Goal: Book appointment/travel/reservation

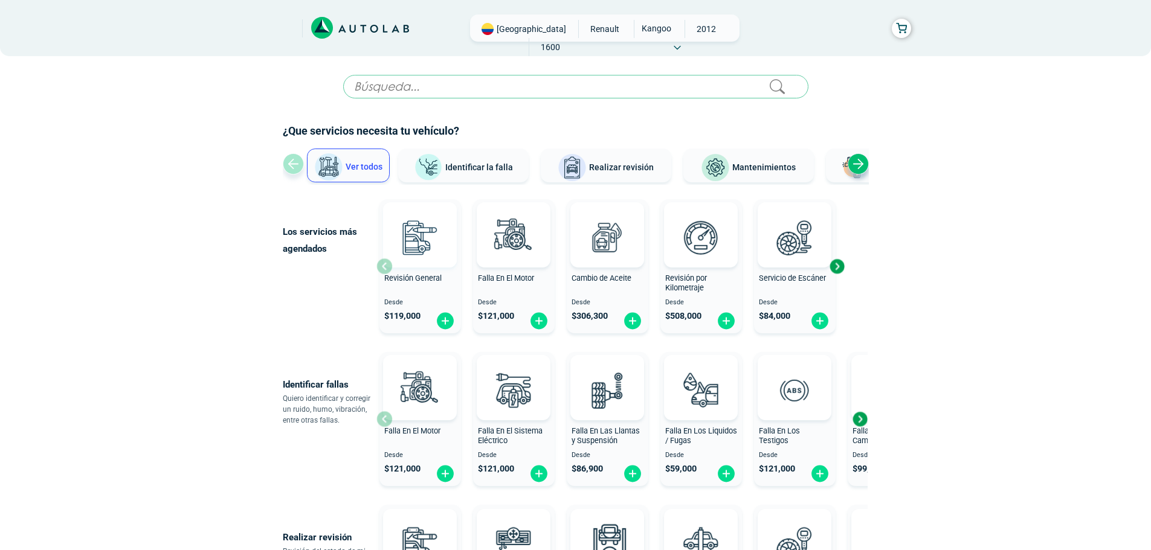
click at [425, 255] on img at bounding box center [419, 237] width 53 height 53
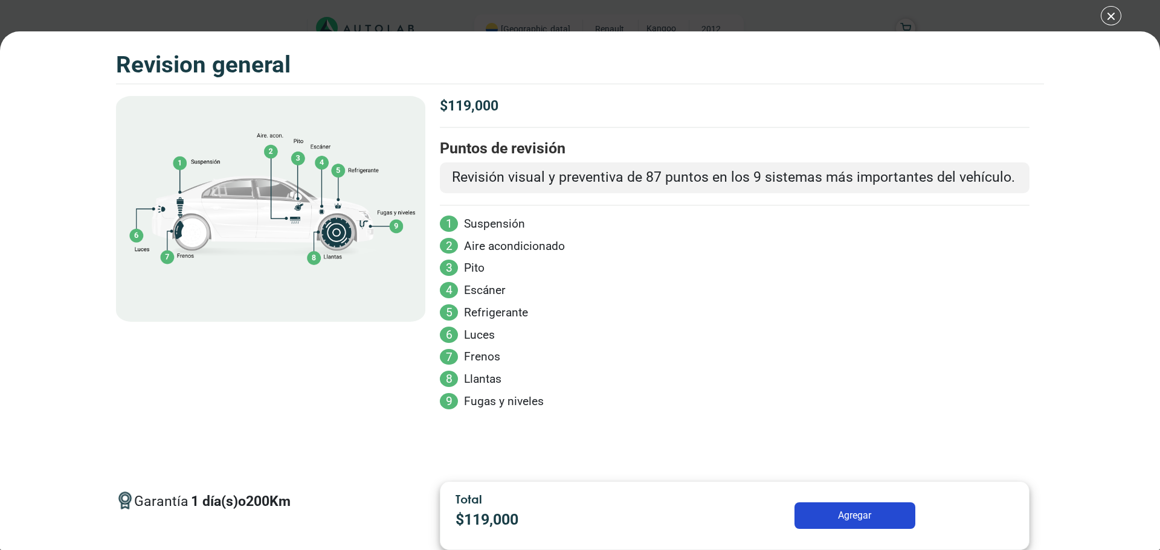
click at [845, 513] on button "Agregar" at bounding box center [854, 515] width 121 height 27
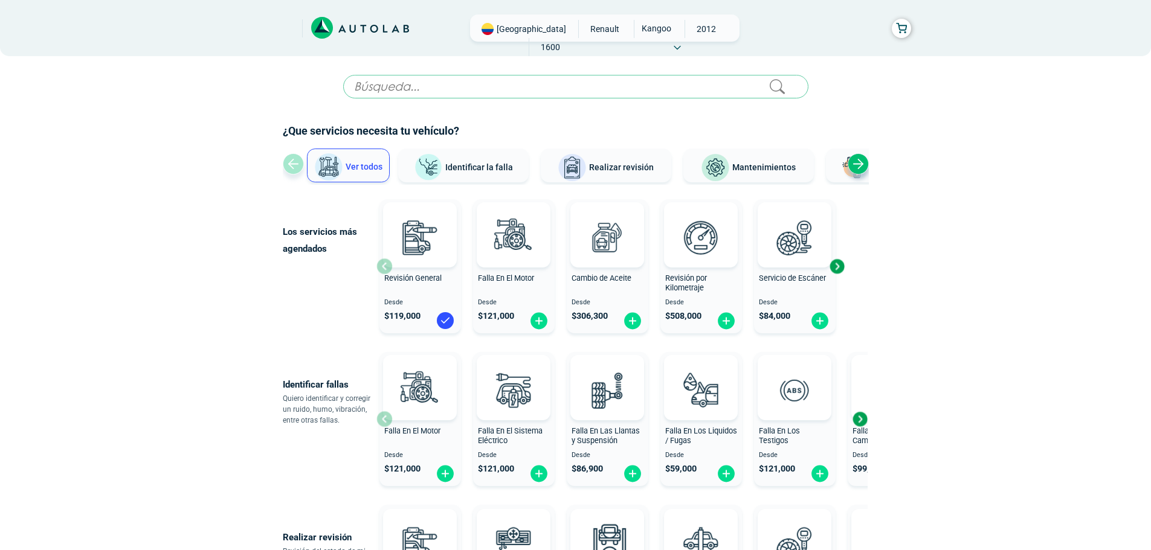
click at [521, 28] on span "[GEOGRAPHIC_DATA]" at bounding box center [530, 29] width 69 height 12
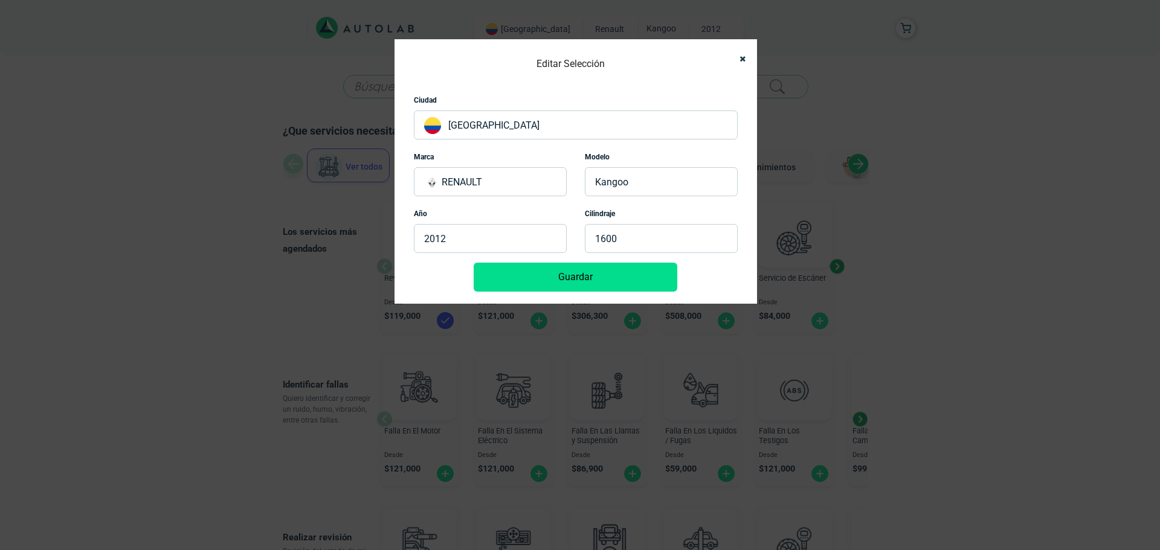
click at [502, 125] on p "[GEOGRAPHIC_DATA]" at bounding box center [576, 125] width 324 height 29
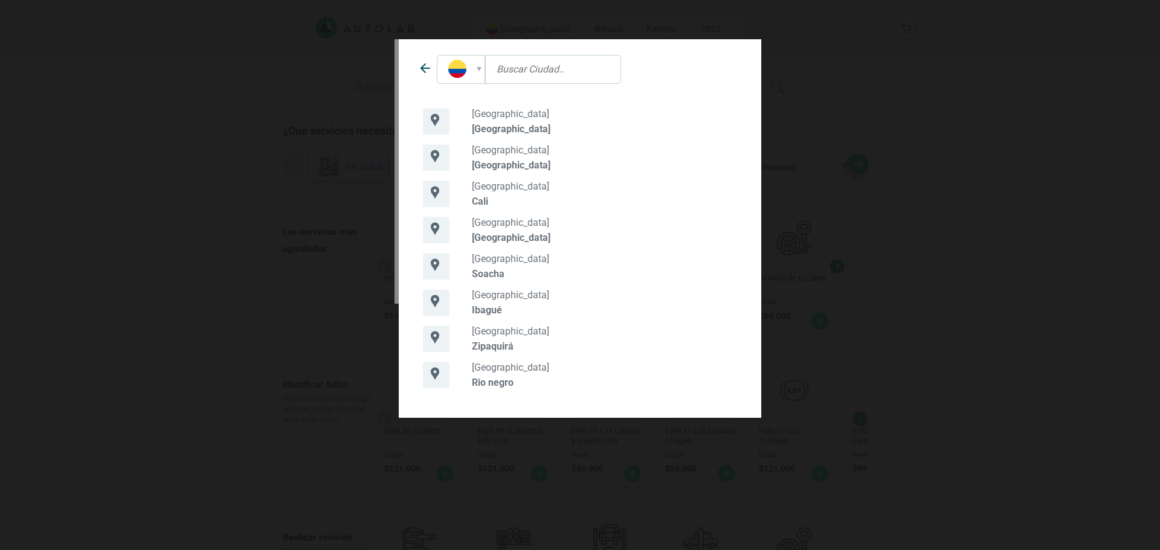
click at [520, 68] on input "text" at bounding box center [553, 69] width 136 height 29
type input "CHIA"
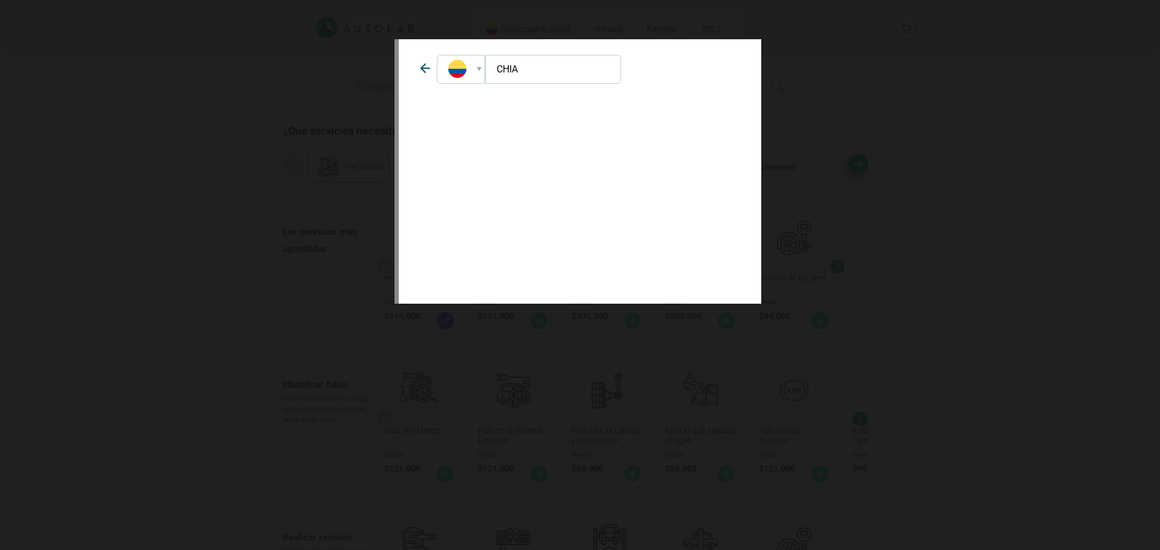
click at [423, 73] on icon at bounding box center [425, 68] width 14 height 14
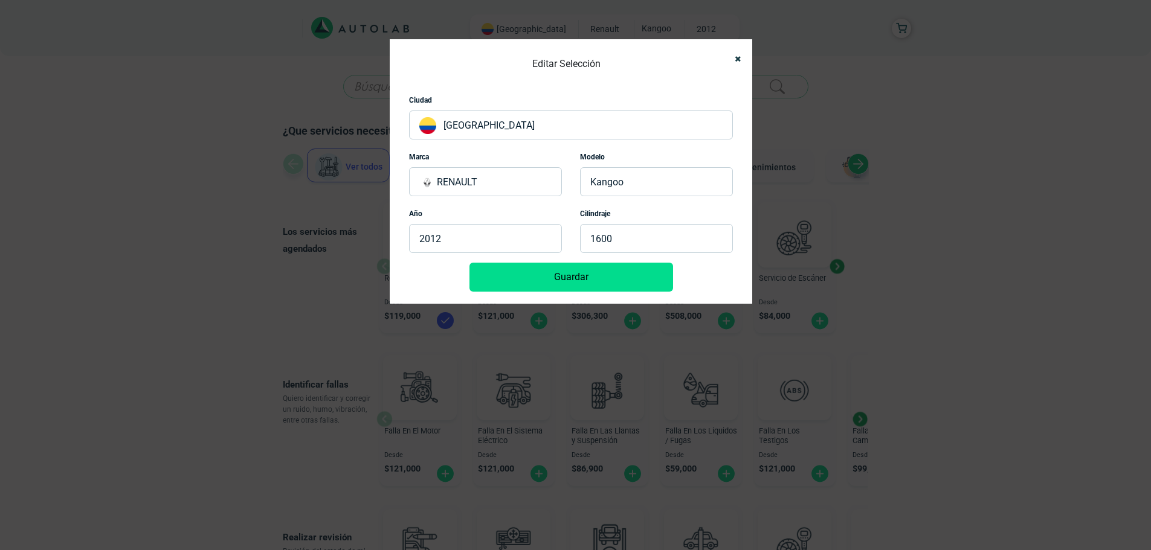
click at [483, 130] on p "[GEOGRAPHIC_DATA]" at bounding box center [571, 125] width 324 height 29
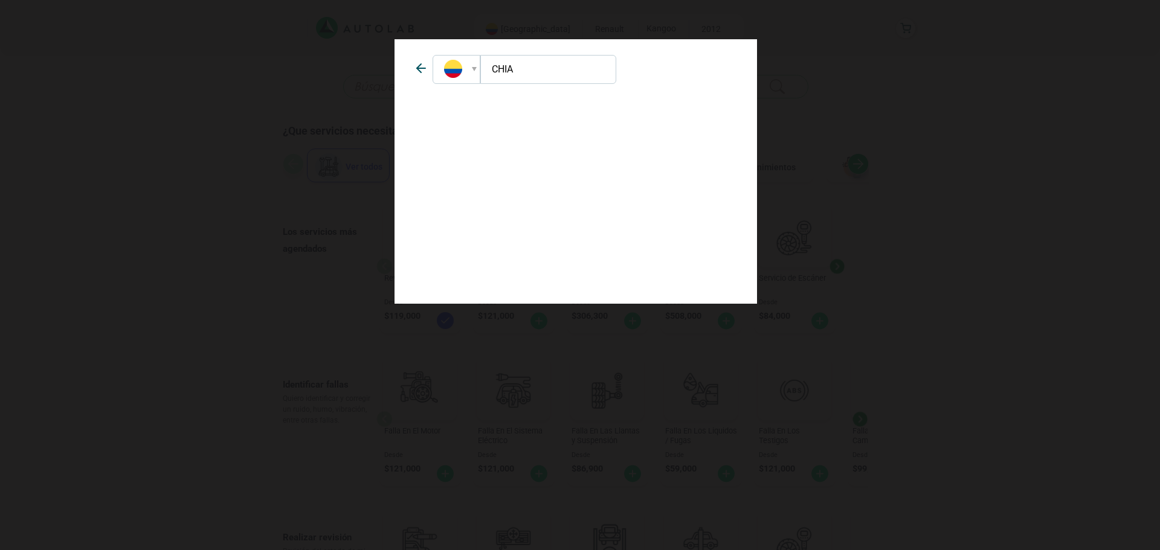
click at [477, 68] on div at bounding box center [456, 69] width 48 height 29
click at [512, 66] on input "CHIA" at bounding box center [548, 69] width 136 height 29
click at [422, 69] on icon at bounding box center [421, 68] width 14 height 14
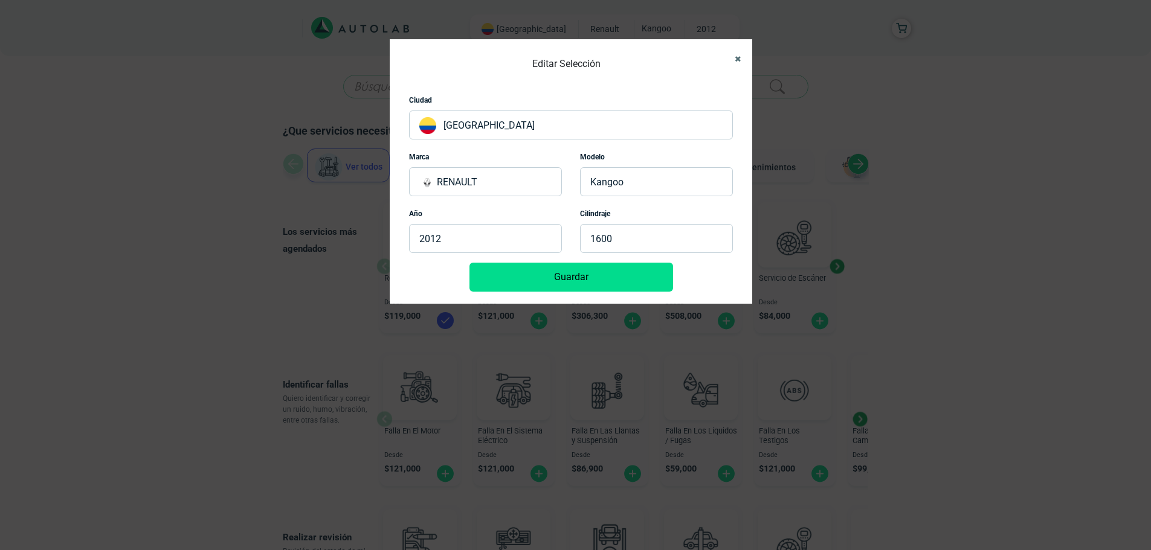
click at [730, 60] on button "Close" at bounding box center [732, 58] width 19 height 27
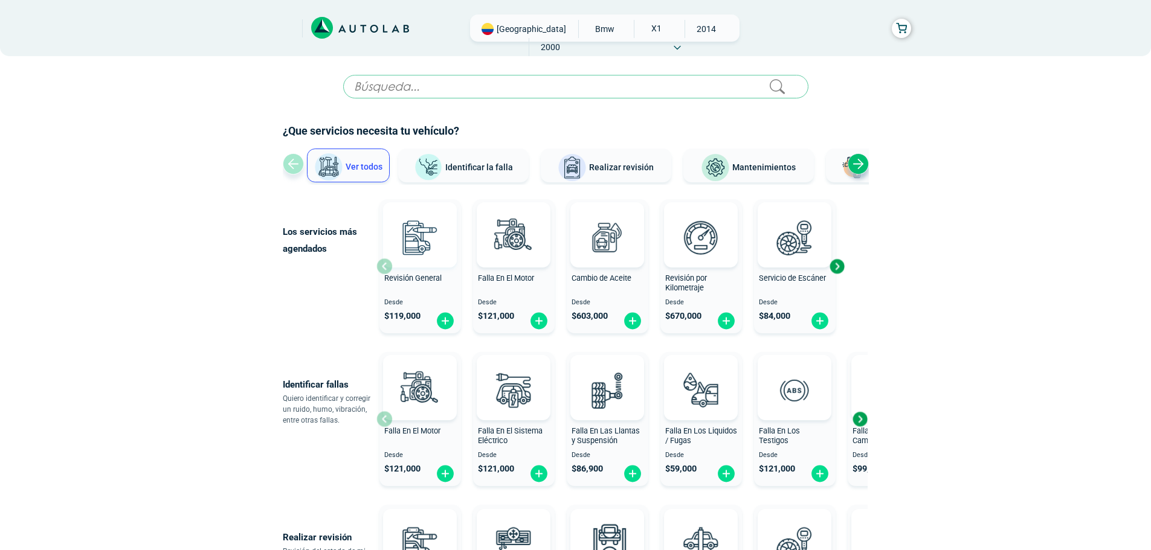
click at [412, 233] on img at bounding box center [419, 237] width 53 height 53
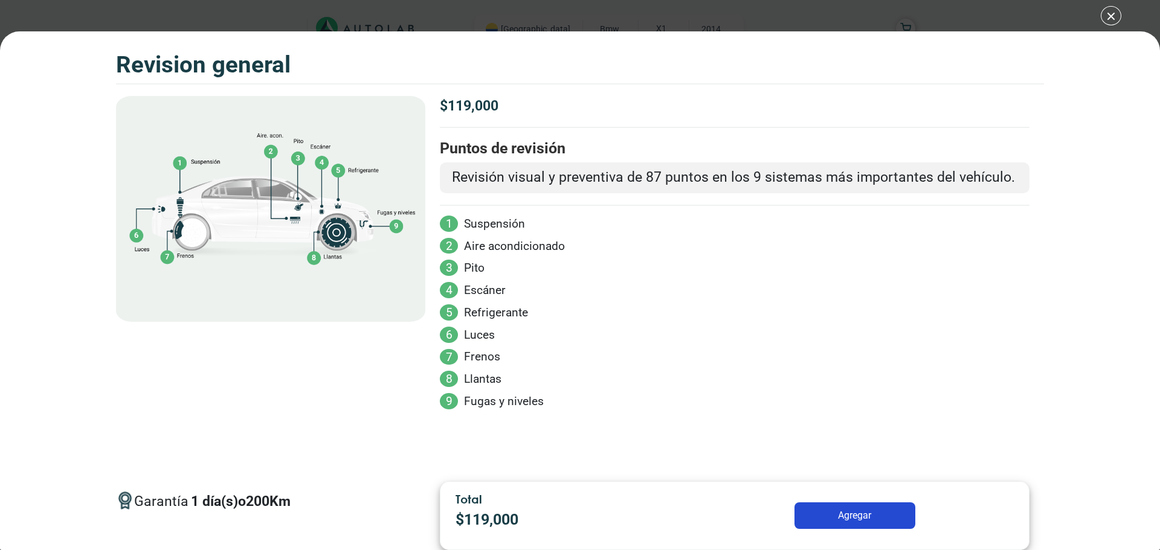
click at [839, 519] on button "Agregar" at bounding box center [854, 515] width 121 height 27
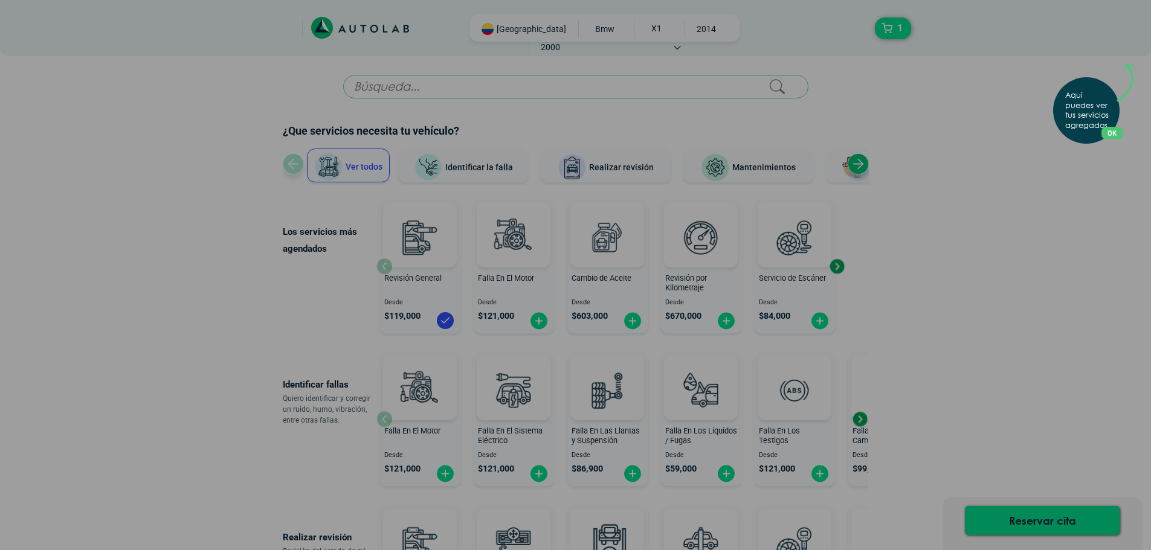
click at [1114, 134] on button "OK" at bounding box center [1111, 133] width 21 height 13
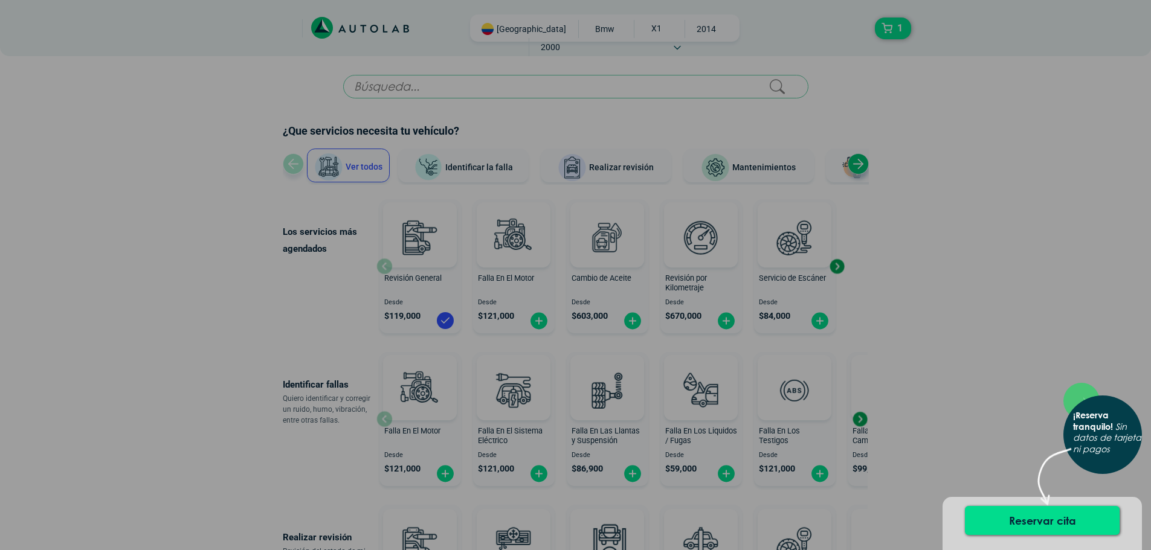
click at [431, 228] on div "× ¡Reserva tranquilo! Sin datos de tarjeta ni pagos" at bounding box center [575, 275] width 1151 height 550
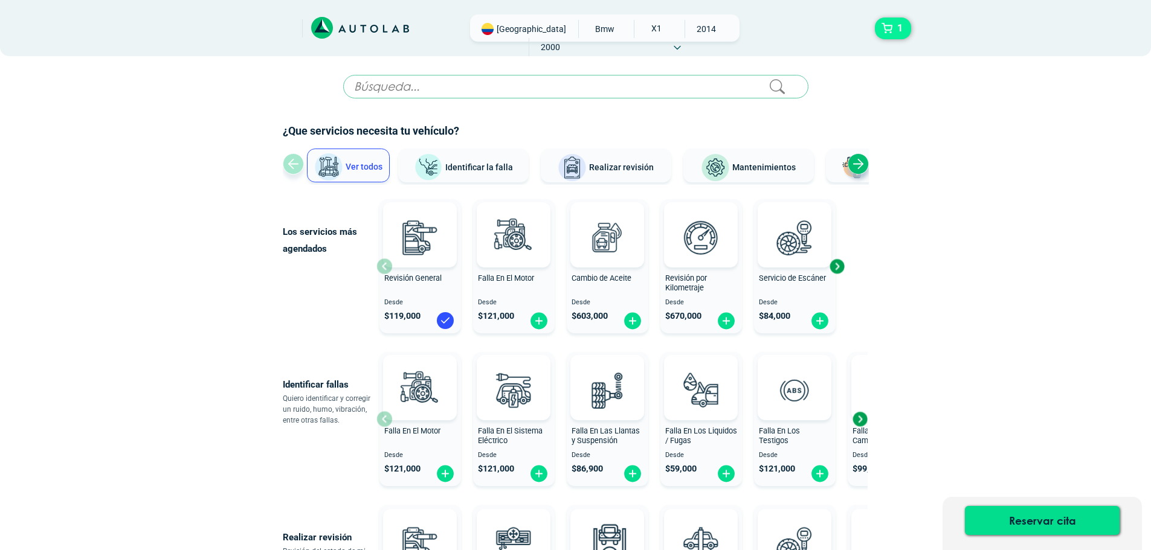
click at [886, 28] on button "1" at bounding box center [893, 29] width 36 height 22
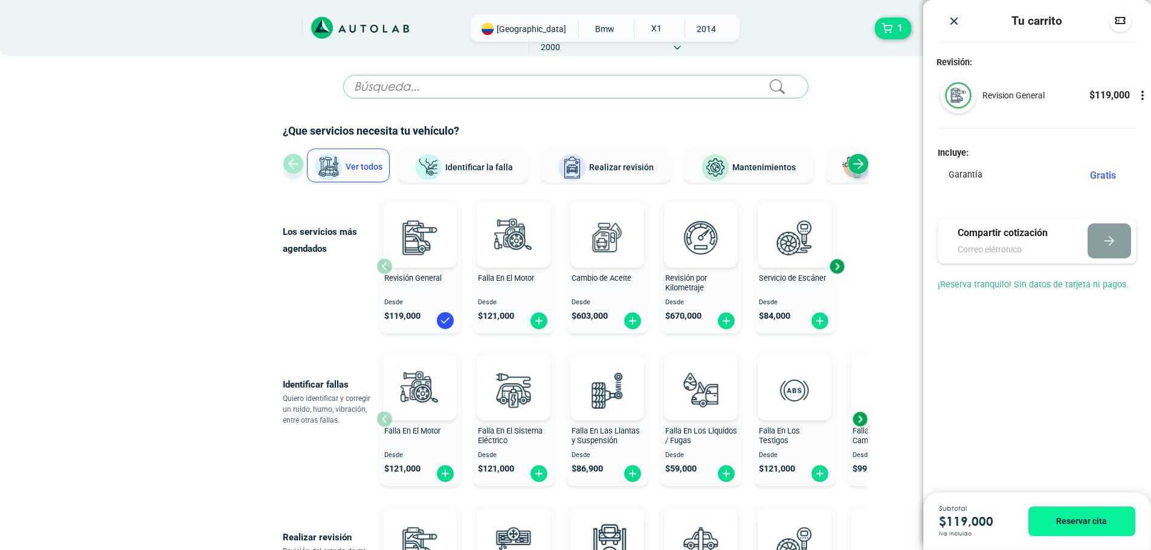
click at [955, 25] on img "Close" at bounding box center [954, 21] width 12 height 12
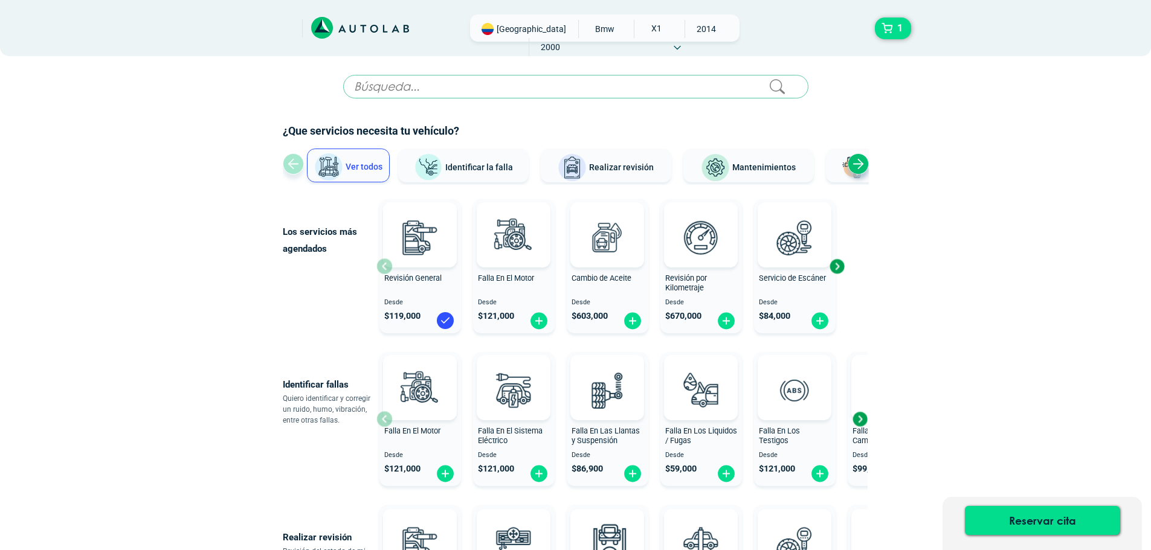
click at [497, 35] on div "Bogotá BMW X1 2014 2000" at bounding box center [604, 27] width 269 height 27
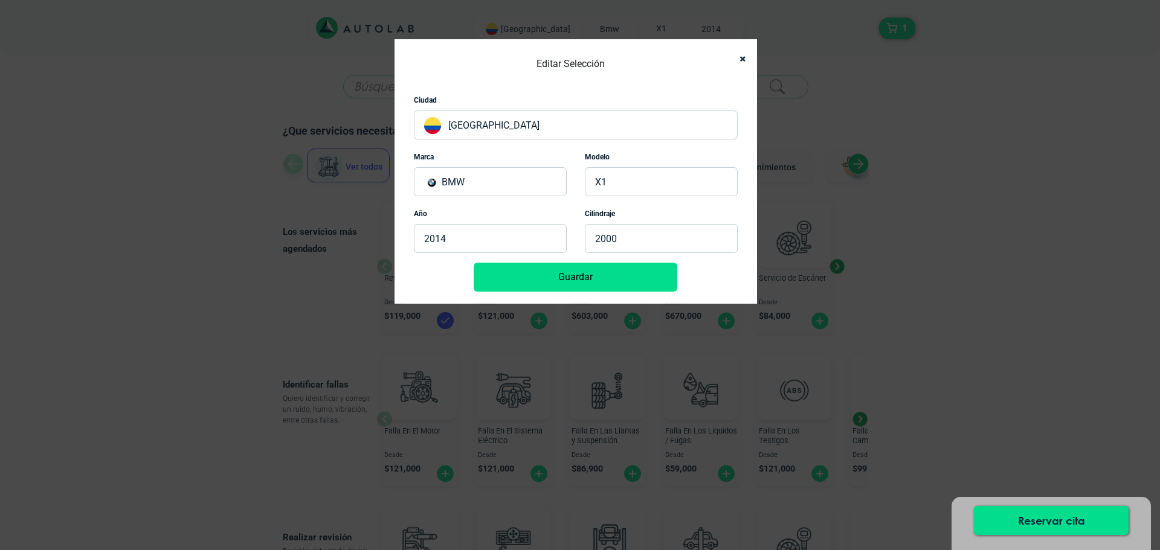
click at [490, 126] on p "[GEOGRAPHIC_DATA]" at bounding box center [576, 125] width 324 height 29
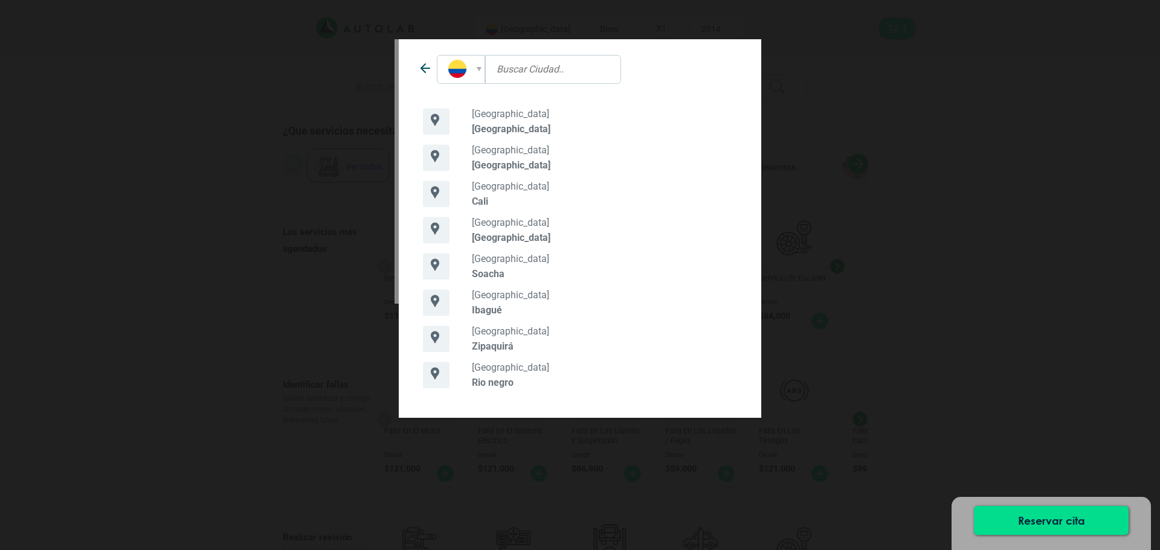
click at [913, 336] on div "COLOMBIA Bogotá COLOMBIA" at bounding box center [580, 275] width 1160 height 550
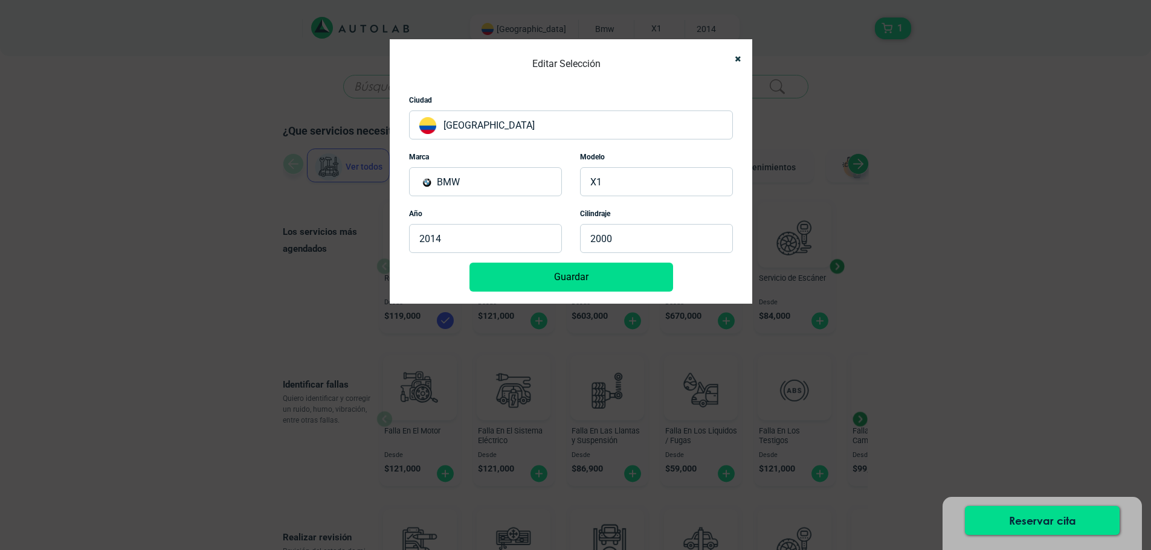
click at [579, 280] on button "Guardar" at bounding box center [571, 277] width 204 height 29
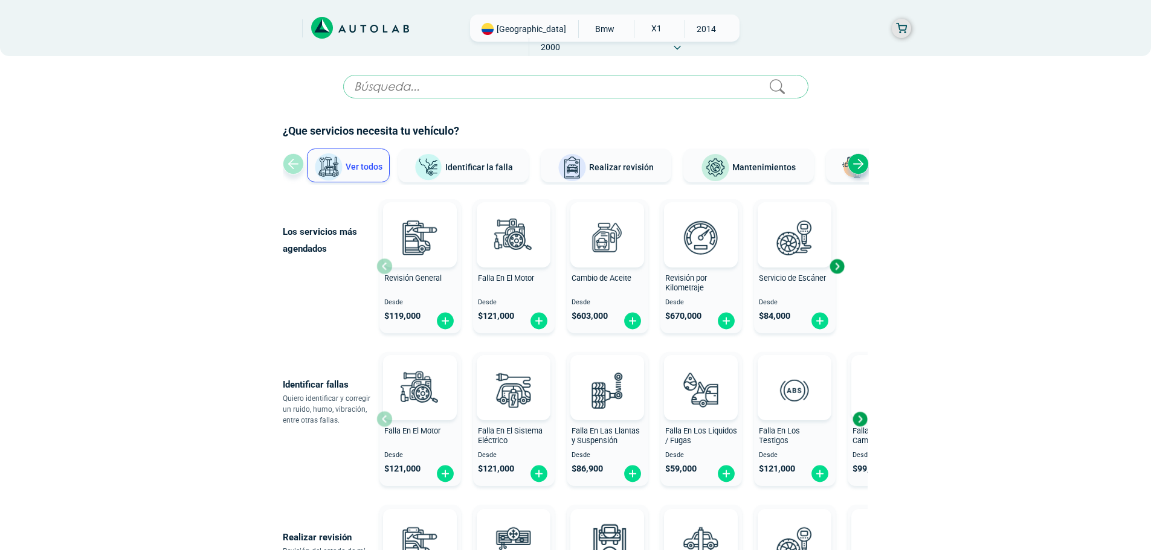
click at [901, 23] on button "button" at bounding box center [900, 28] width 19 height 19
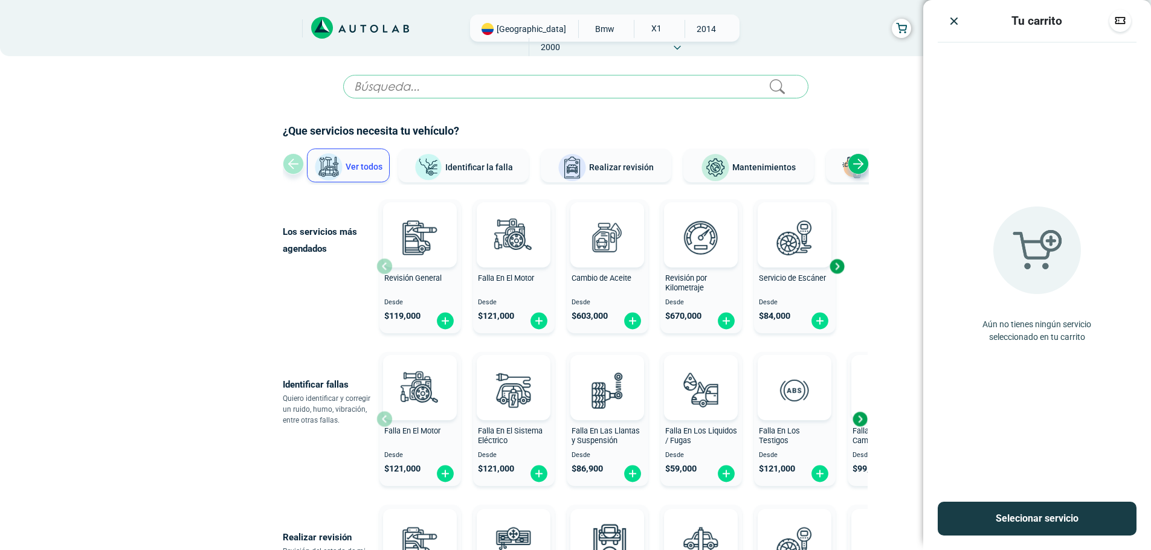
click at [865, 152] on button "Latonería y Pintura" at bounding box center [891, 166] width 130 height 34
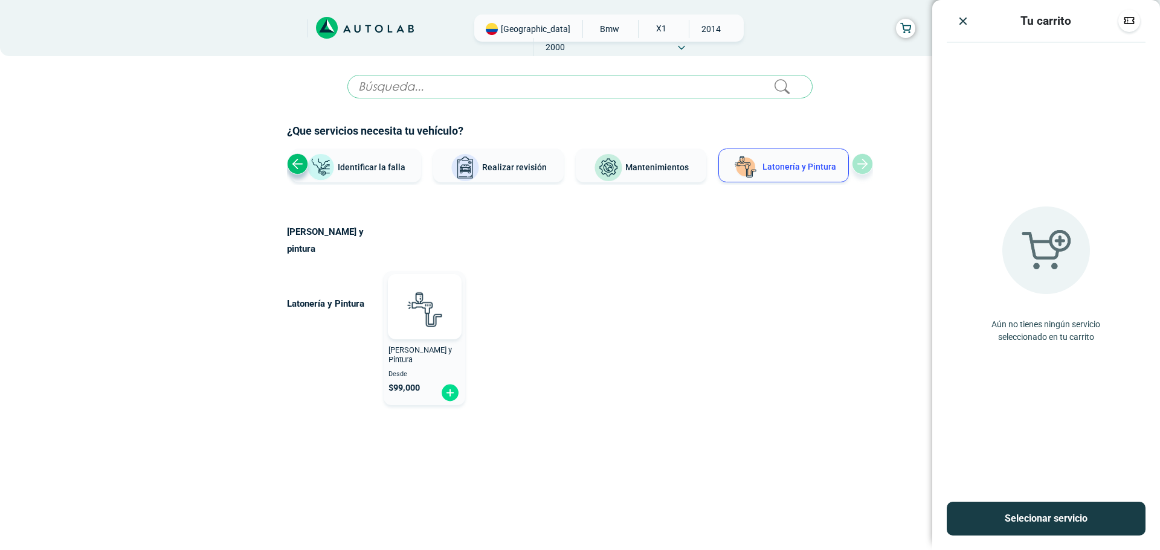
click at [429, 345] on span "[PERSON_NAME] y Pintura" at bounding box center [419, 354] width 63 height 19
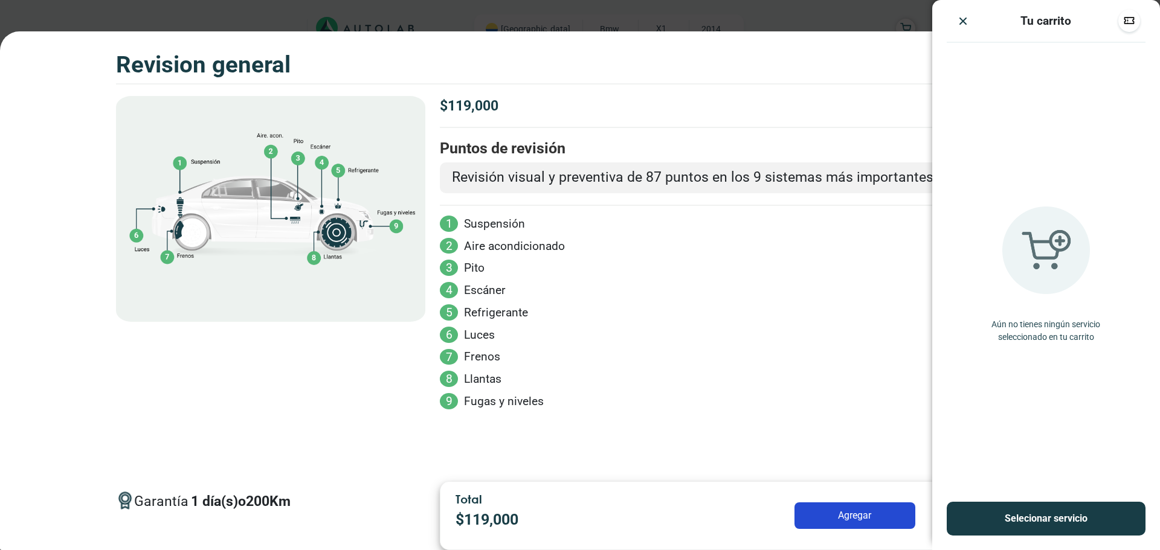
click at [847, 516] on button "Agregar" at bounding box center [854, 515] width 121 height 27
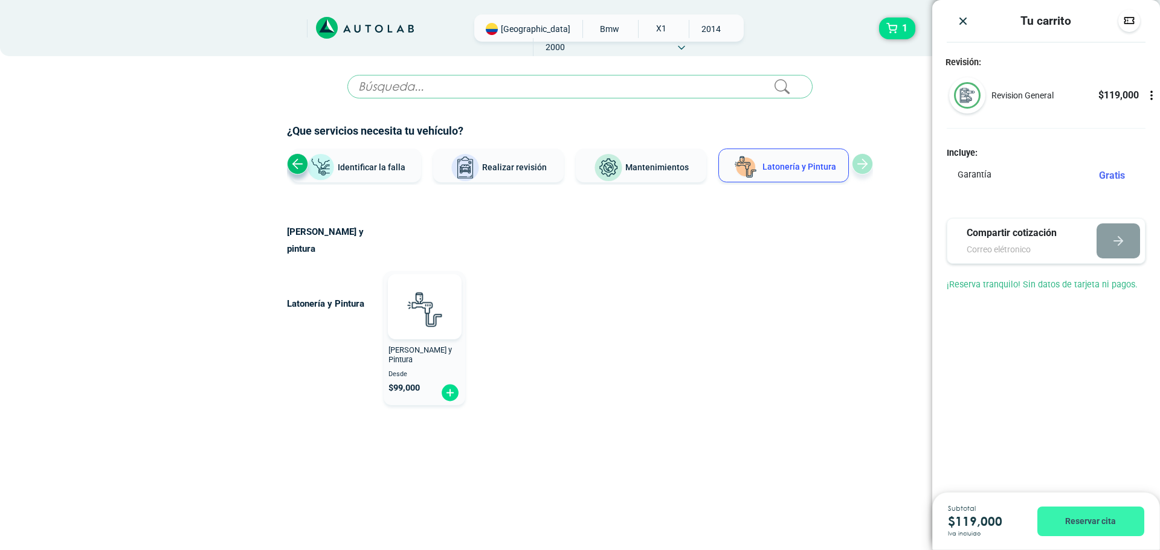
click at [1091, 518] on button "Reservar cita" at bounding box center [1090, 522] width 107 height 30
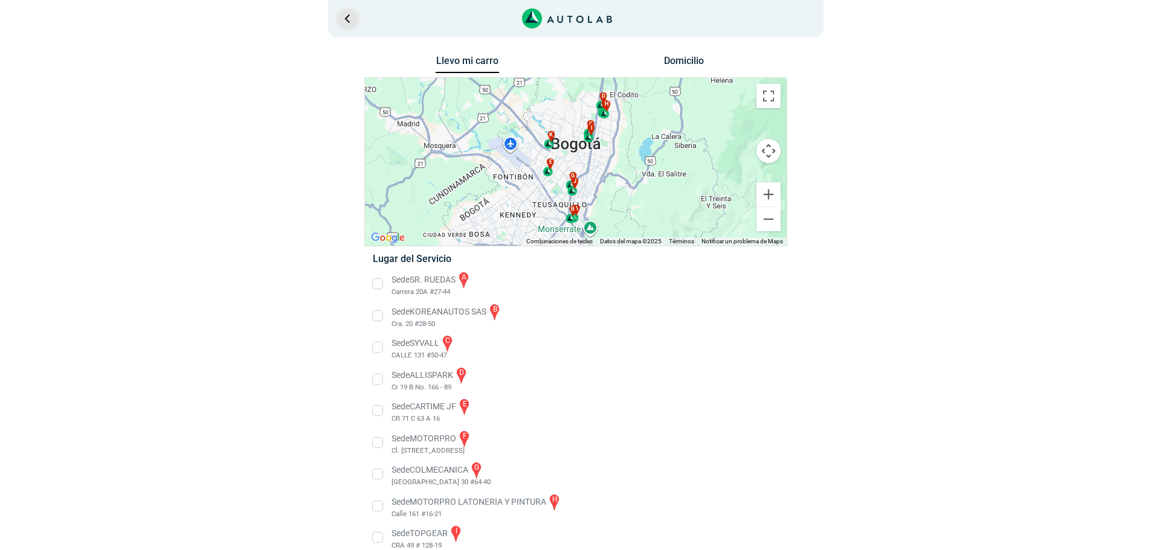
click at [346, 25] on link "Ir al paso anterior" at bounding box center [347, 18] width 19 height 19
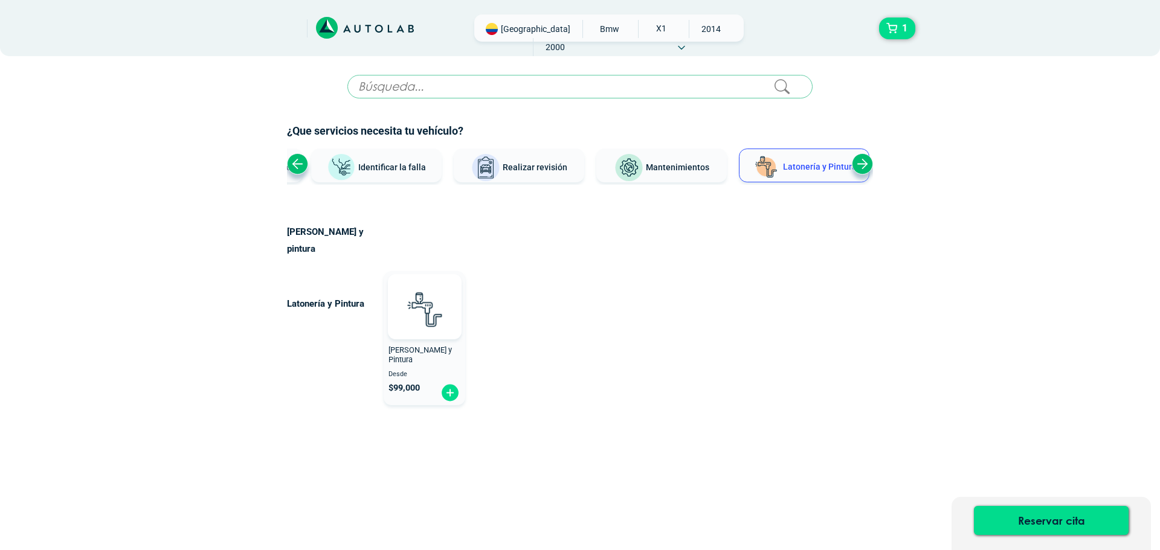
click at [346, 25] on icon at bounding box center [365, 28] width 98 height 22
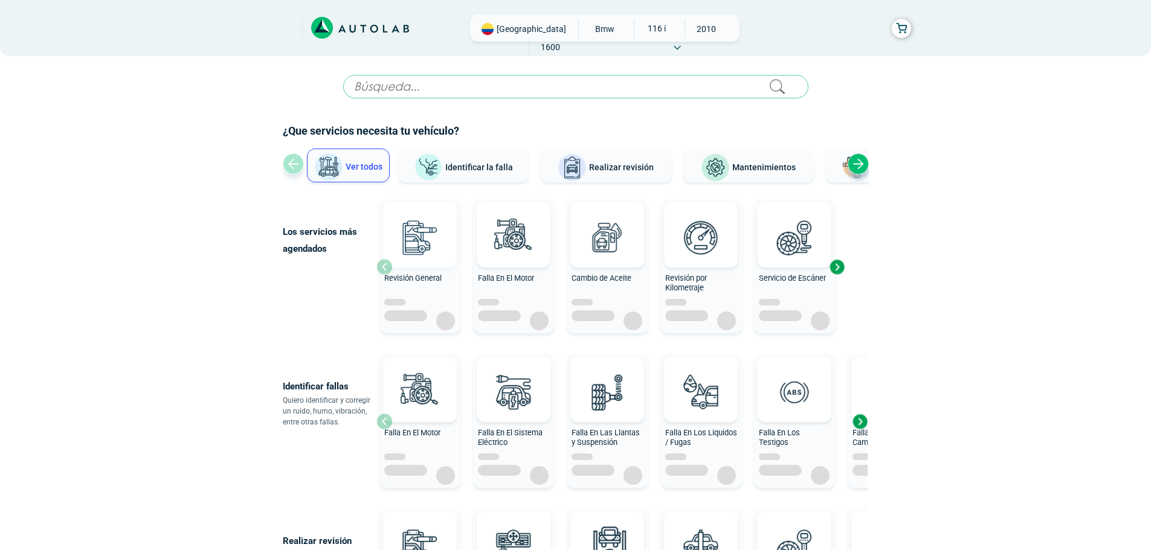
click at [443, 263] on img at bounding box center [419, 237] width 53 height 53
click at [426, 243] on img at bounding box center [419, 237] width 53 height 53
click at [428, 247] on img at bounding box center [419, 237] width 53 height 53
click at [439, 233] on img at bounding box center [419, 237] width 53 height 53
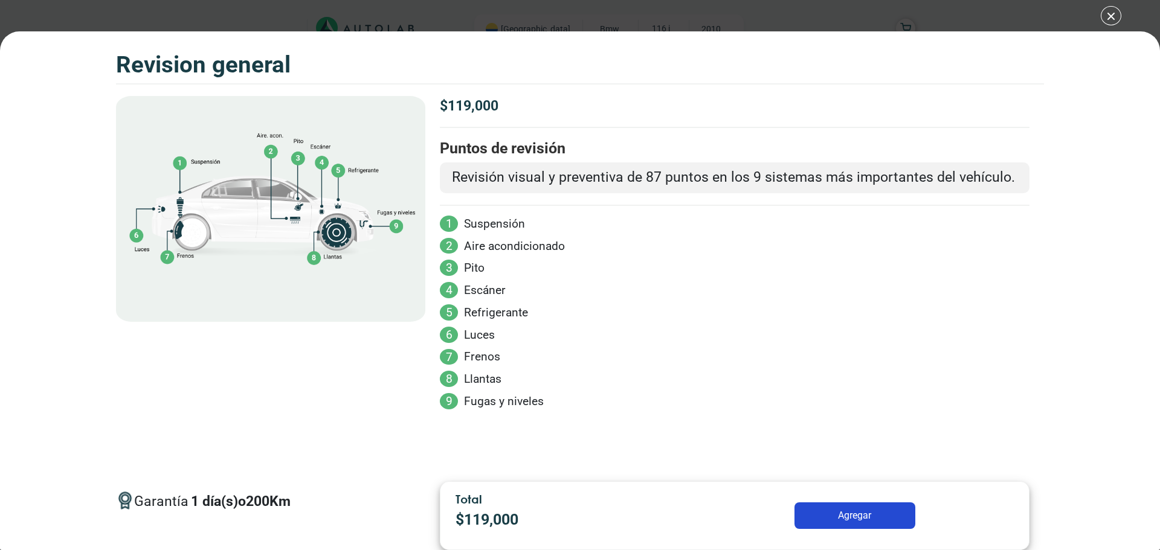
click at [859, 514] on button "Agregar" at bounding box center [854, 515] width 121 height 27
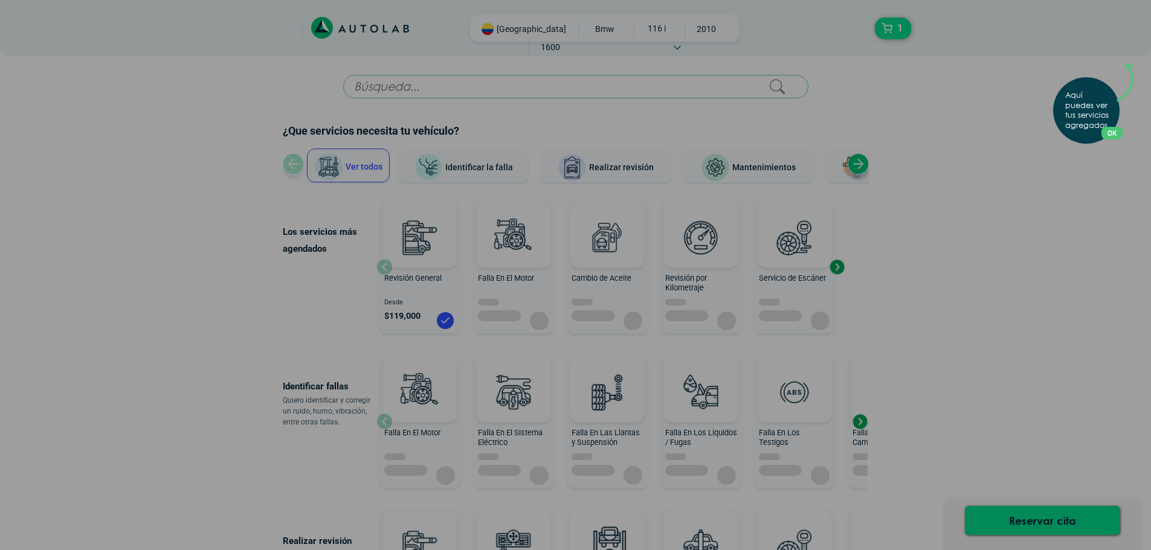
click at [1034, 513] on div "Aquí puedes ver tus servicios agregados. OK .aex,.bex{fill:none!important;strok…" at bounding box center [575, 275] width 1151 height 550
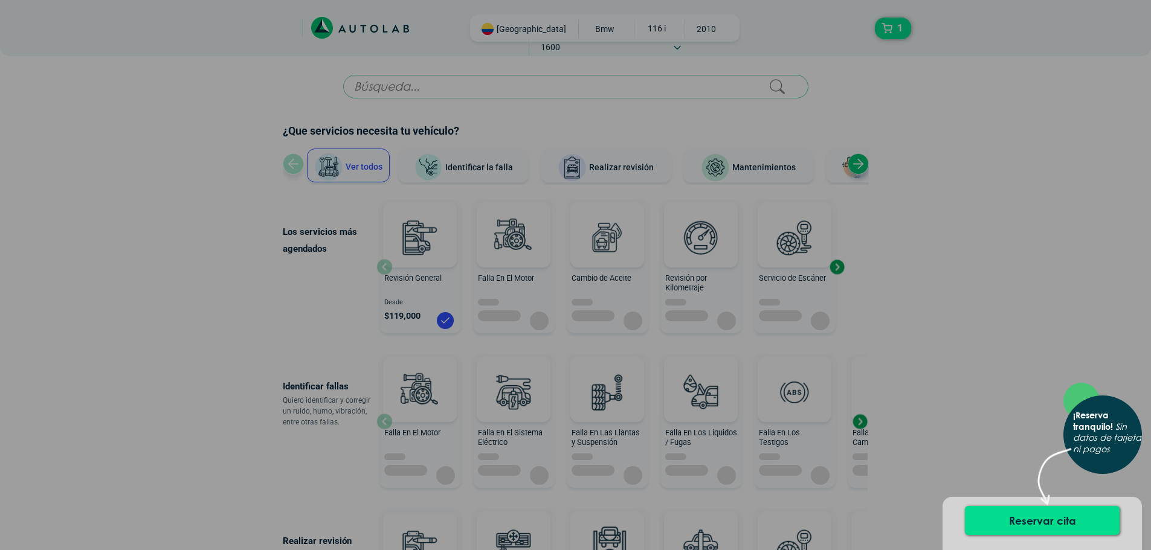
click at [1034, 513] on button "Reservar cita" at bounding box center [1042, 520] width 155 height 29
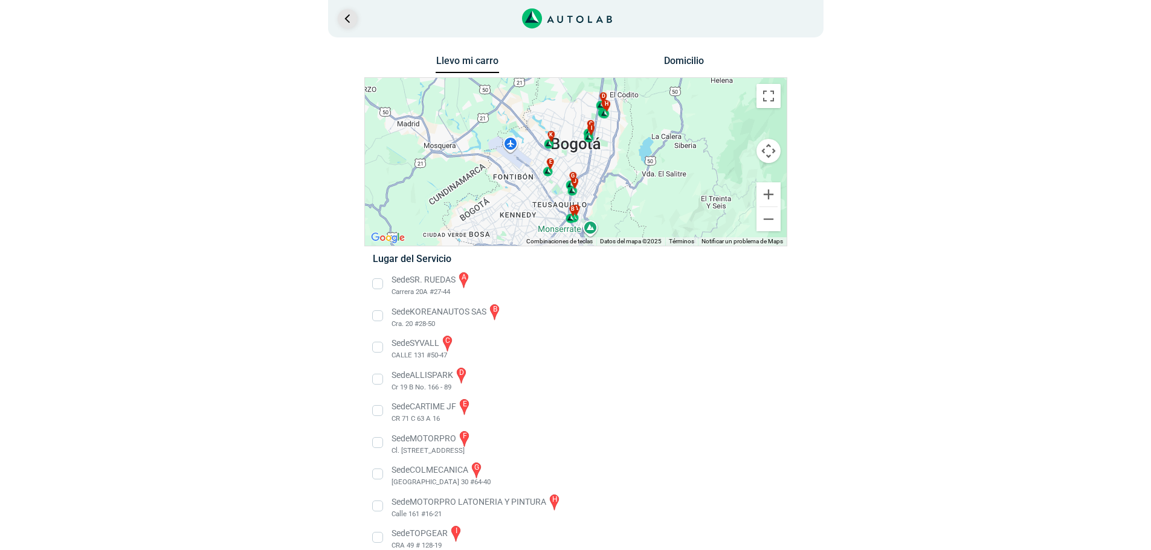
click at [356, 19] on link "Ir al paso anterior" at bounding box center [347, 18] width 19 height 19
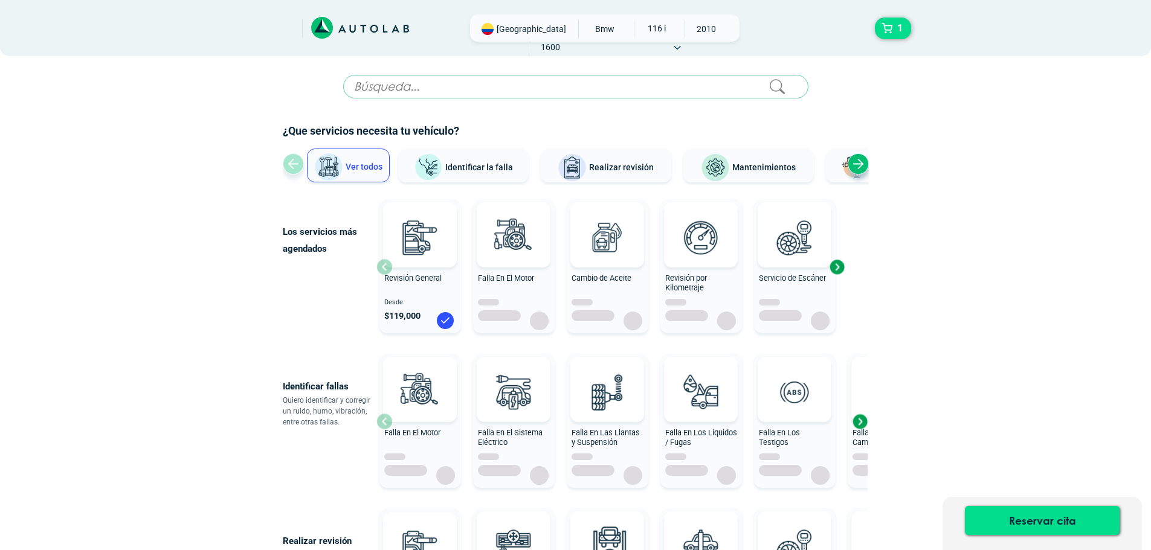
click at [440, 82] on input "text" at bounding box center [575, 87] width 465 height 24
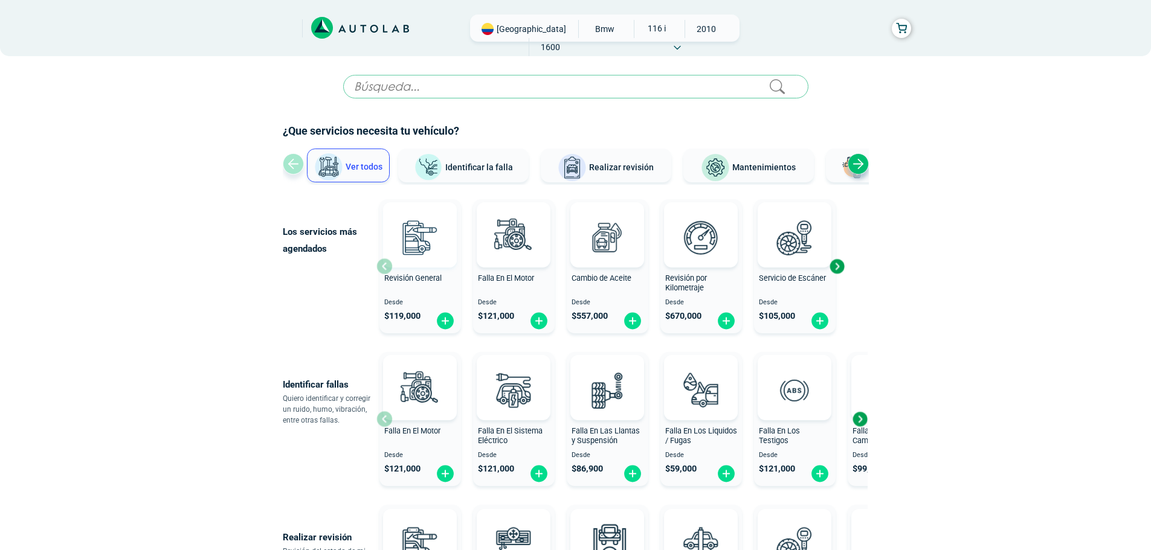
click at [420, 263] on img at bounding box center [419, 237] width 53 height 53
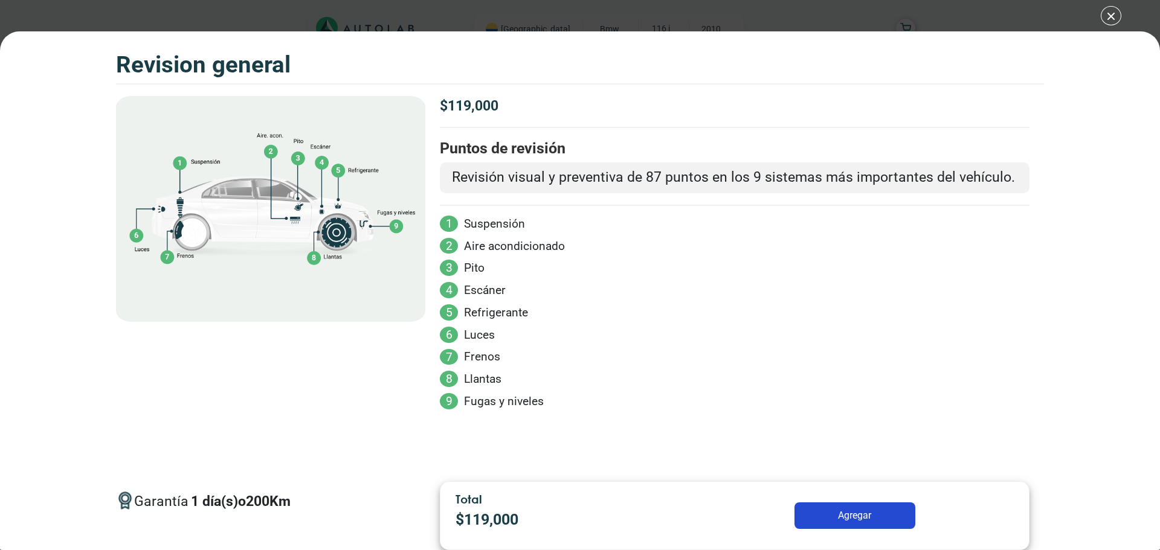
click at [875, 509] on button "Agregar" at bounding box center [854, 515] width 121 height 27
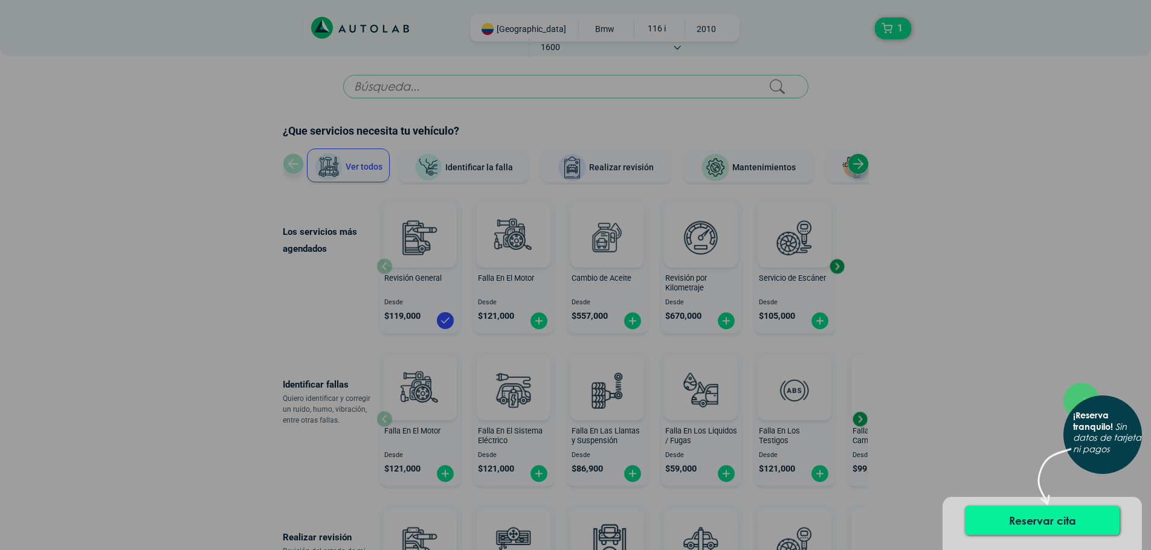
click at [1032, 520] on button "Reservar cita" at bounding box center [1042, 520] width 155 height 29
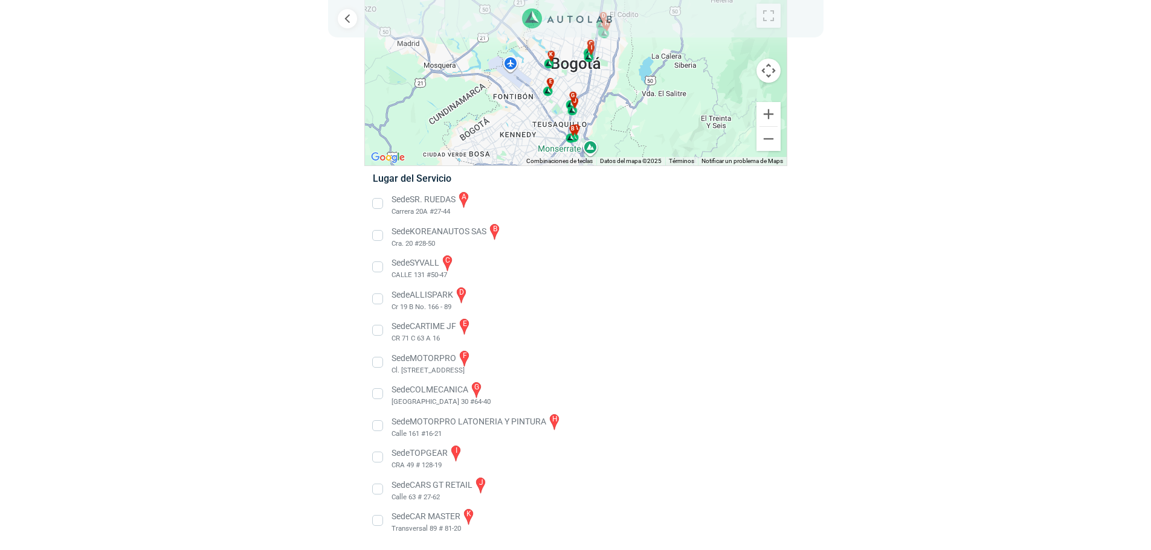
scroll to position [81, 0]
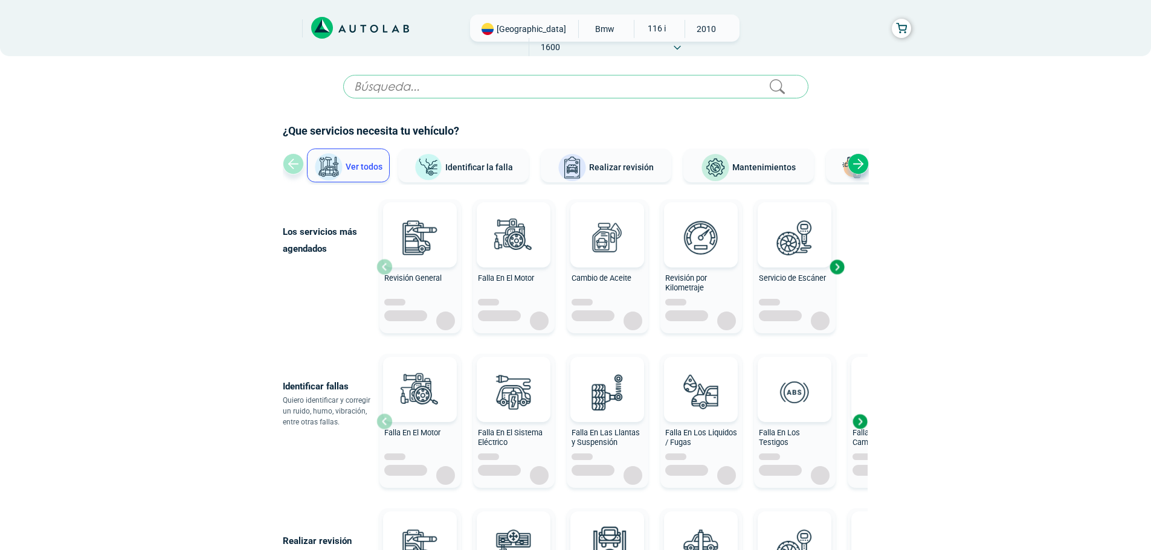
click at [510, 33] on span "[GEOGRAPHIC_DATA]" at bounding box center [530, 29] width 69 height 12
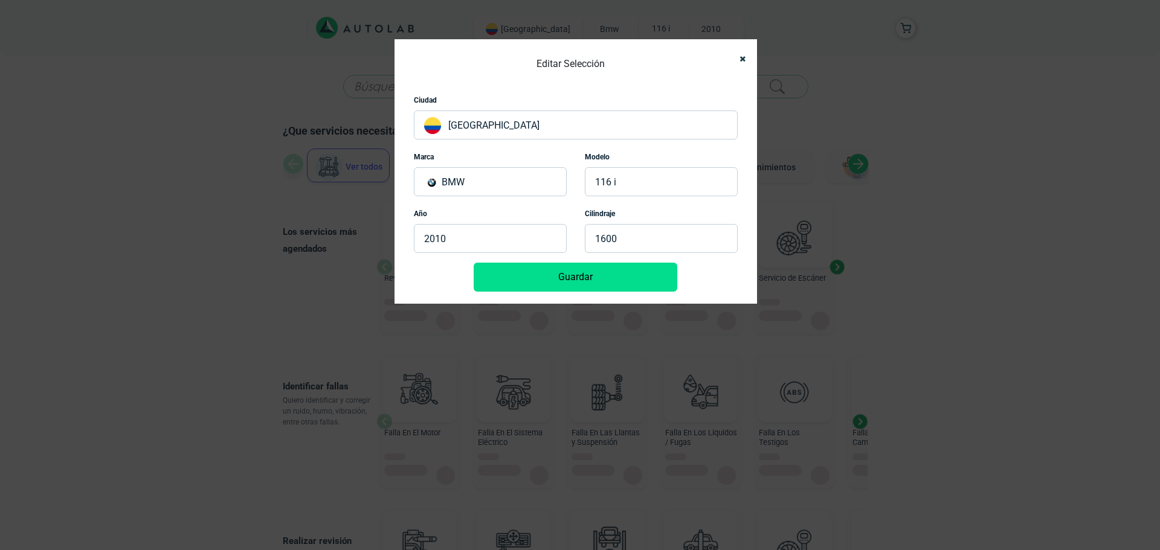
click at [495, 120] on p "[GEOGRAPHIC_DATA]" at bounding box center [576, 125] width 324 height 29
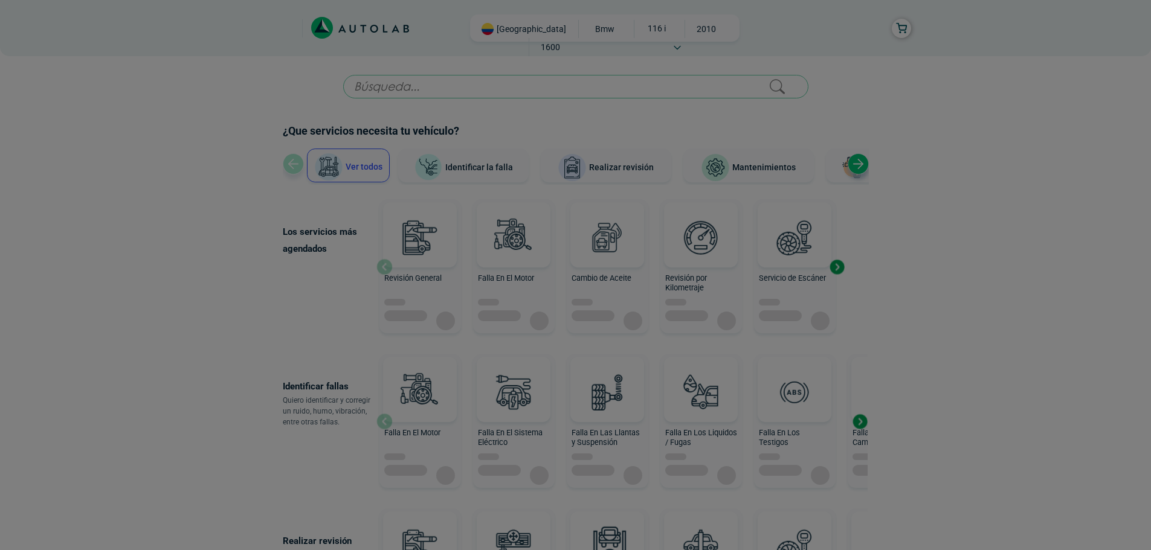
click at [506, 37] on div at bounding box center [575, 275] width 1151 height 550
click at [509, 25] on div at bounding box center [575, 275] width 1151 height 550
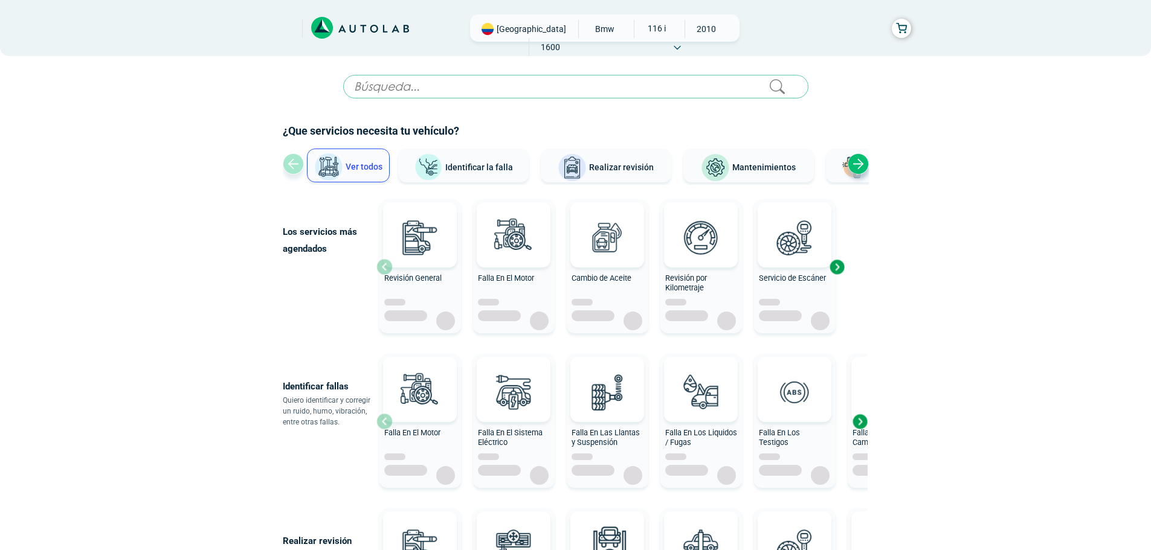
click at [489, 27] on img at bounding box center [487, 29] width 12 height 12
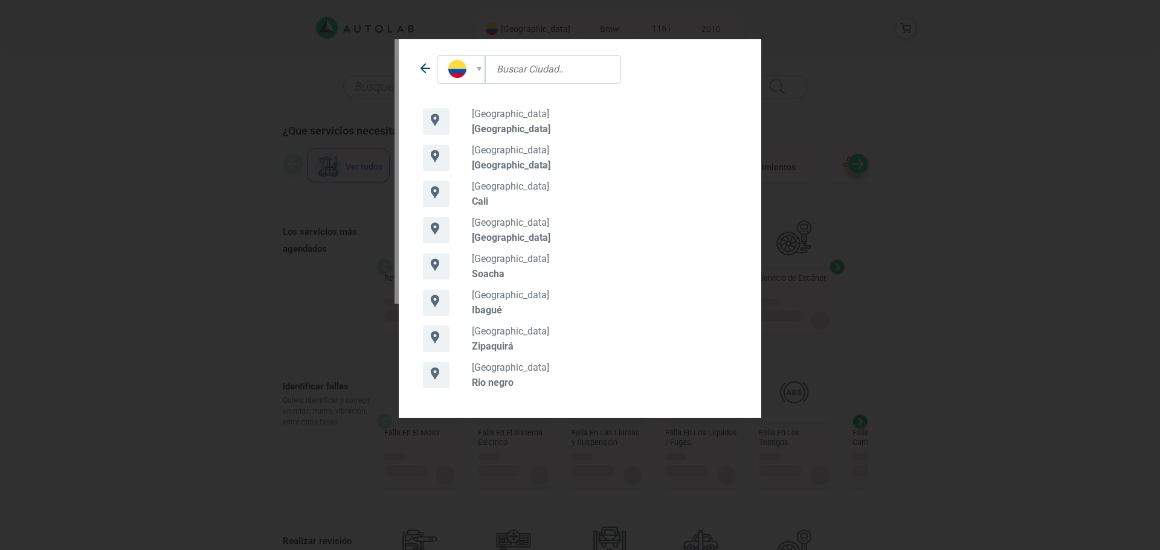
click at [477, 342] on p "Zipaquirá" at bounding box center [604, 346] width 265 height 11
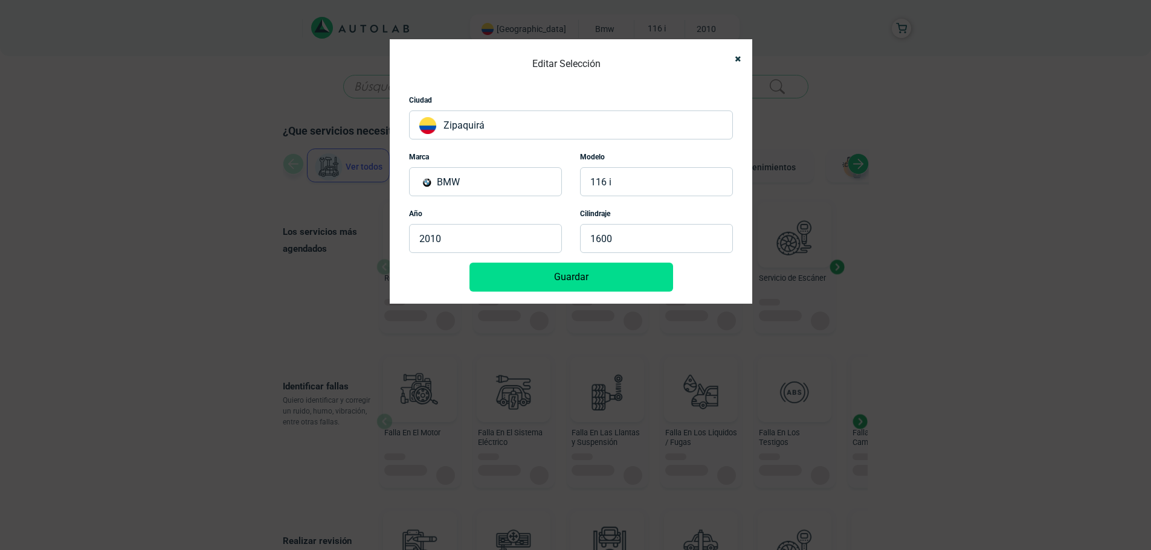
click at [561, 277] on button "Guardar" at bounding box center [571, 277] width 204 height 29
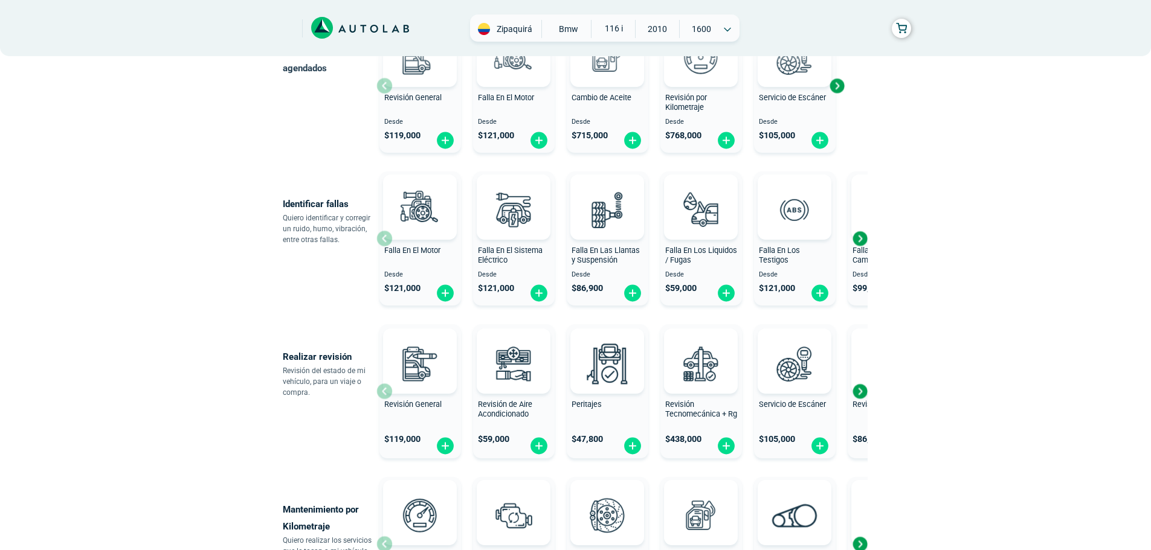
scroll to position [82, 0]
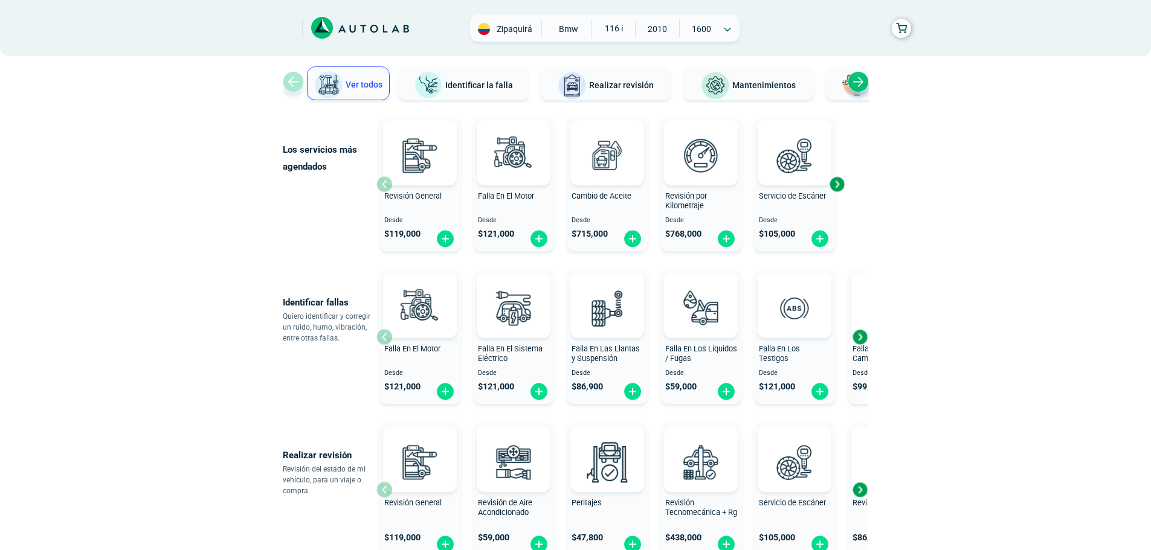
click at [400, 214] on div "Revisión General" at bounding box center [420, 203] width 82 height 24
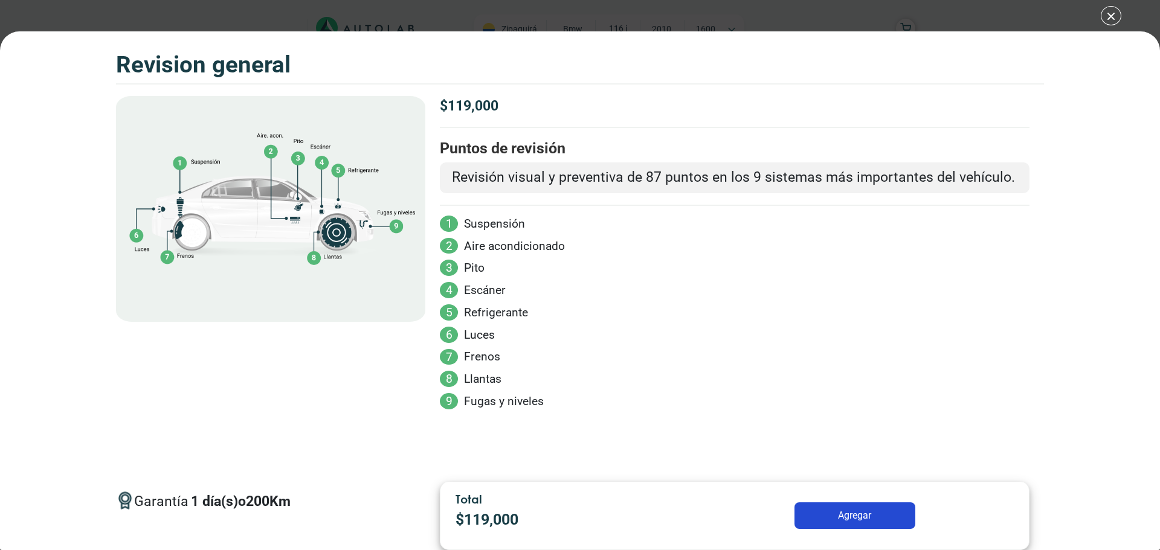
click at [852, 515] on button "Agregar" at bounding box center [854, 515] width 121 height 27
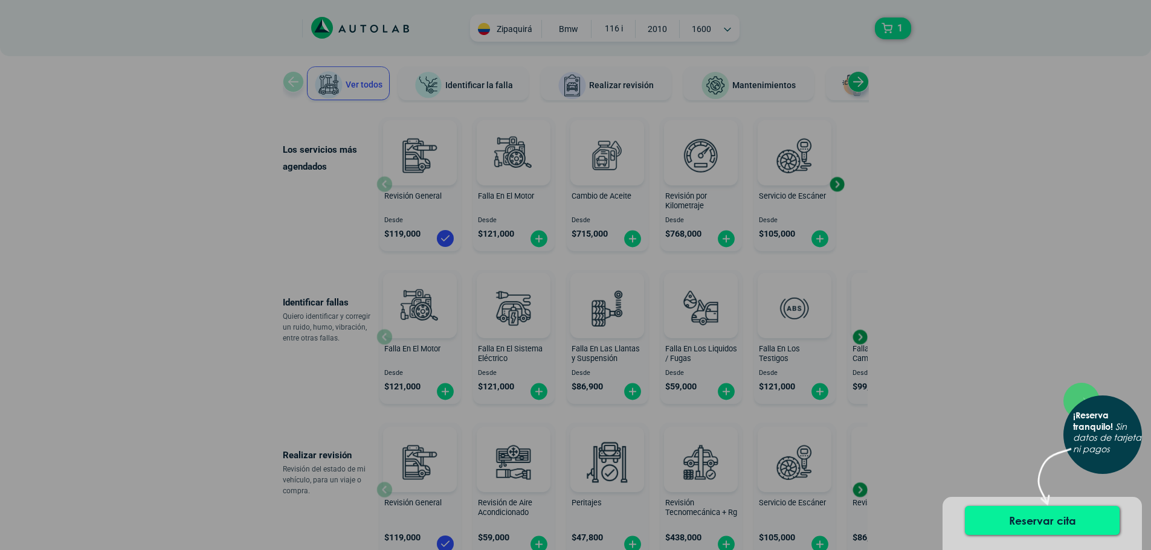
click at [1026, 512] on button "Reservar cita" at bounding box center [1042, 520] width 155 height 29
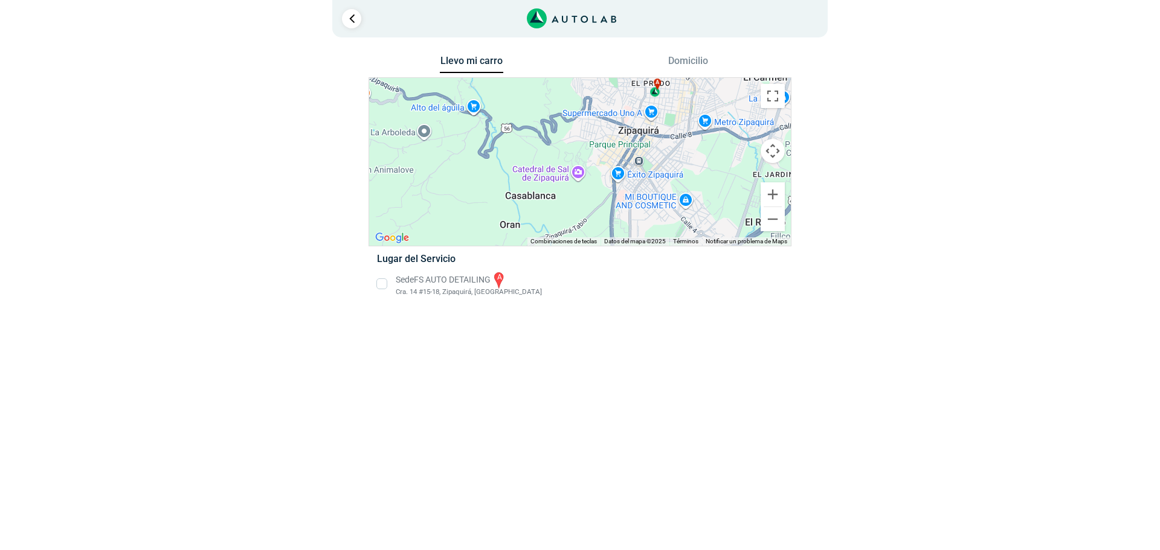
click at [429, 281] on li "Sede FS AUTO DETAILING a Cra. 14 #15-18, Zipaquirá, Cundinamarca" at bounding box center [579, 284] width 423 height 27
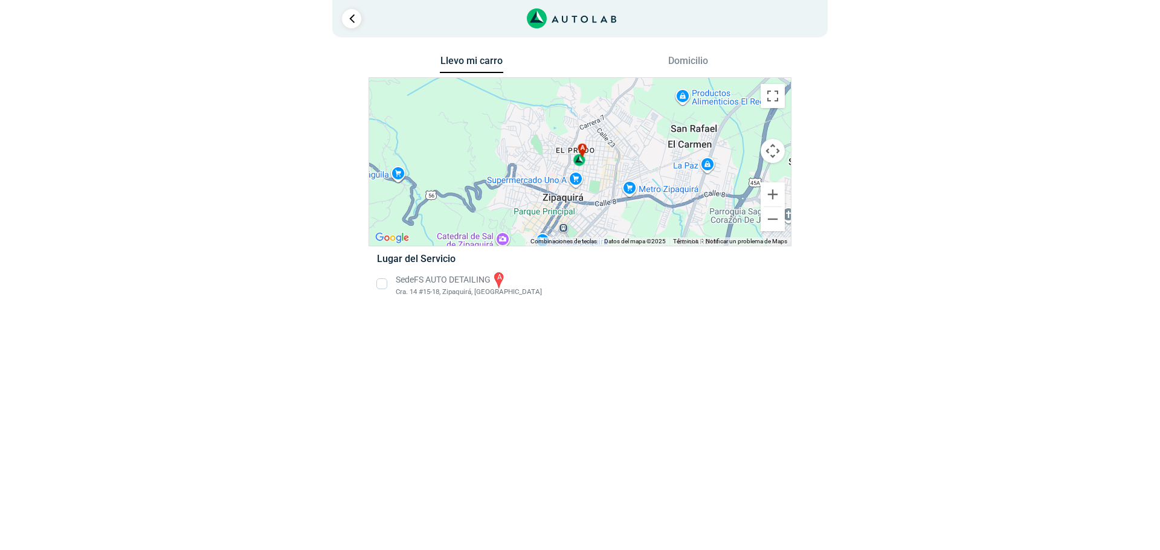
click at [584, 159] on div "a" at bounding box center [580, 154] width 14 height 23
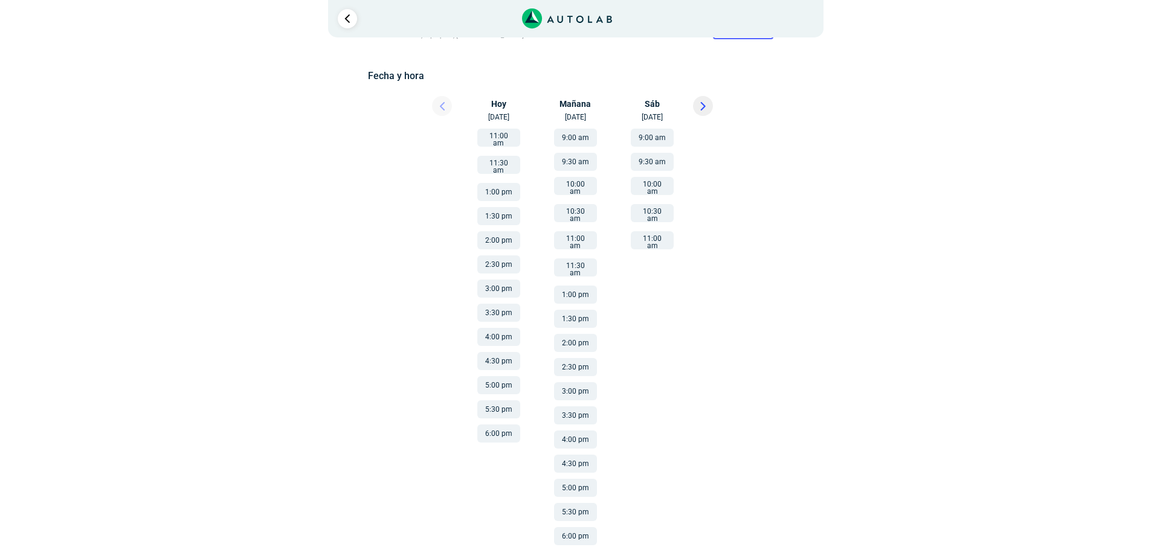
scroll to position [162, 0]
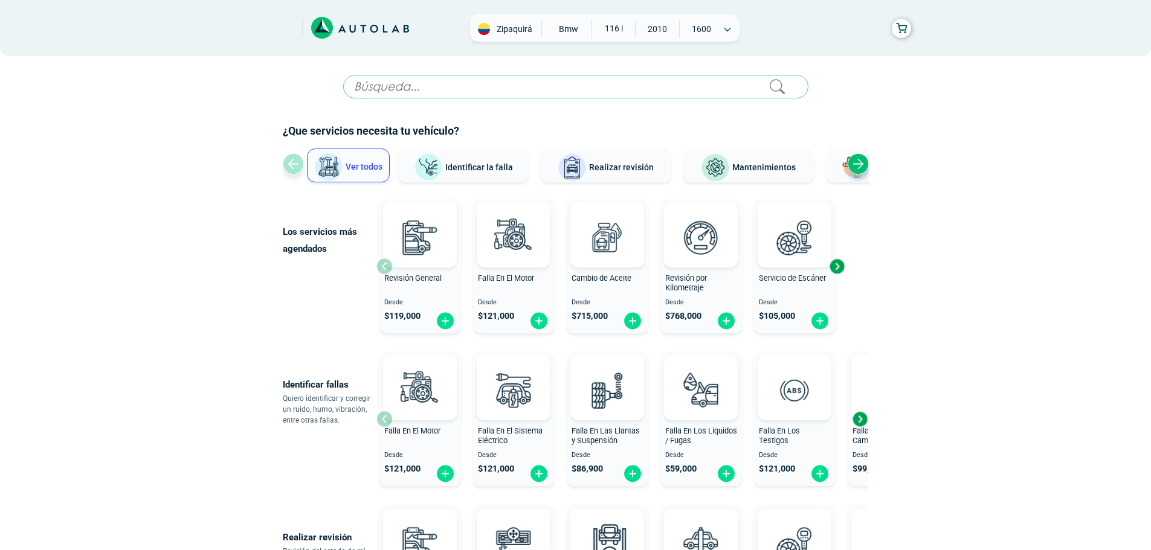
click at [515, 29] on span "Zipaquirá" at bounding box center [514, 29] width 43 height 12
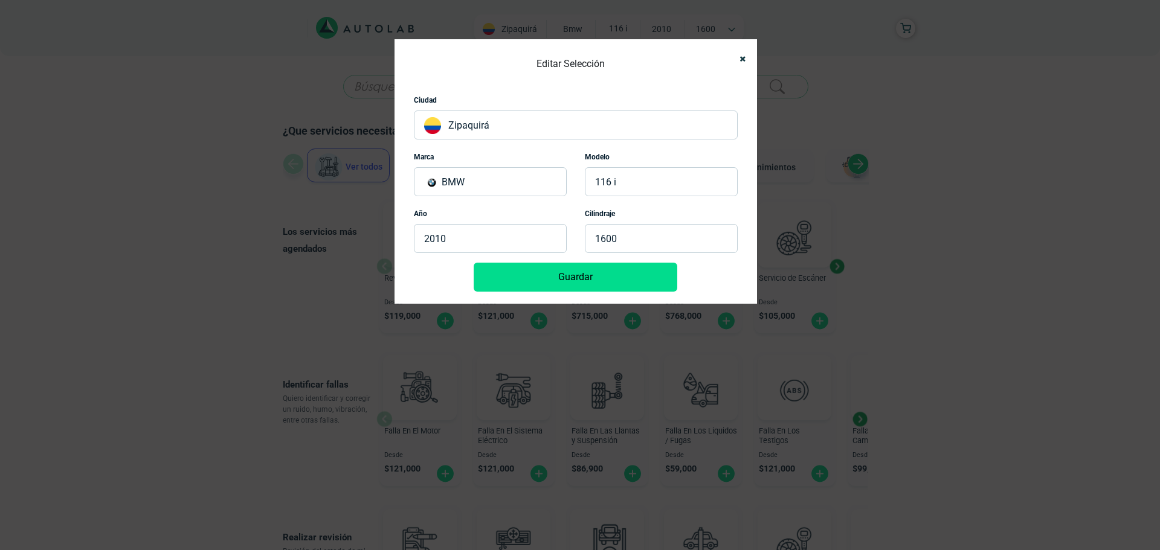
click at [494, 117] on p "Zipaquirá" at bounding box center [576, 125] width 324 height 29
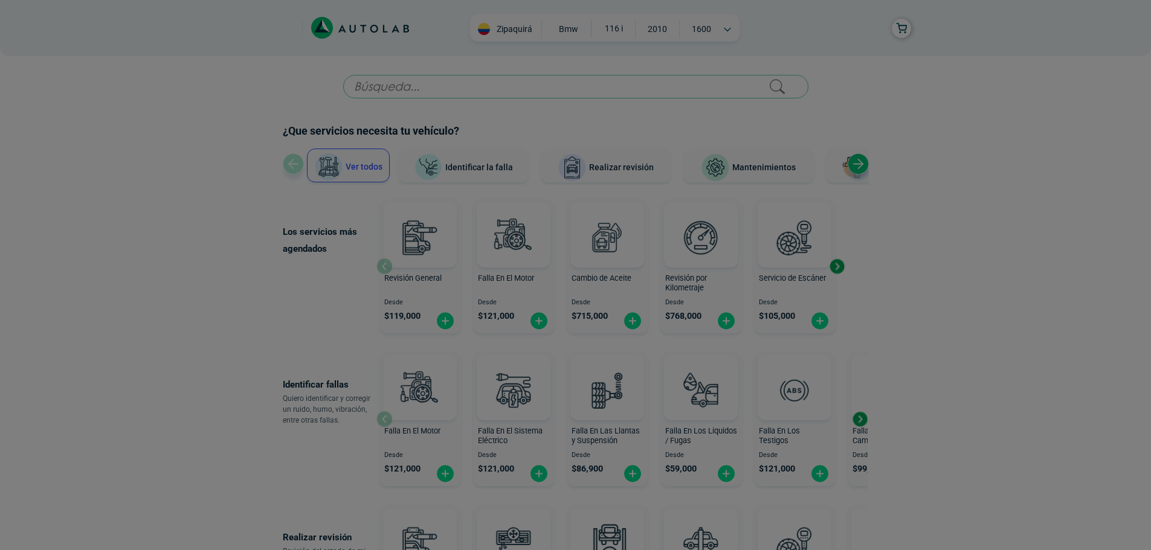
click at [502, 38] on div at bounding box center [575, 275] width 1151 height 550
click at [504, 32] on div at bounding box center [575, 275] width 1151 height 550
click at [487, 26] on div at bounding box center [575, 275] width 1151 height 550
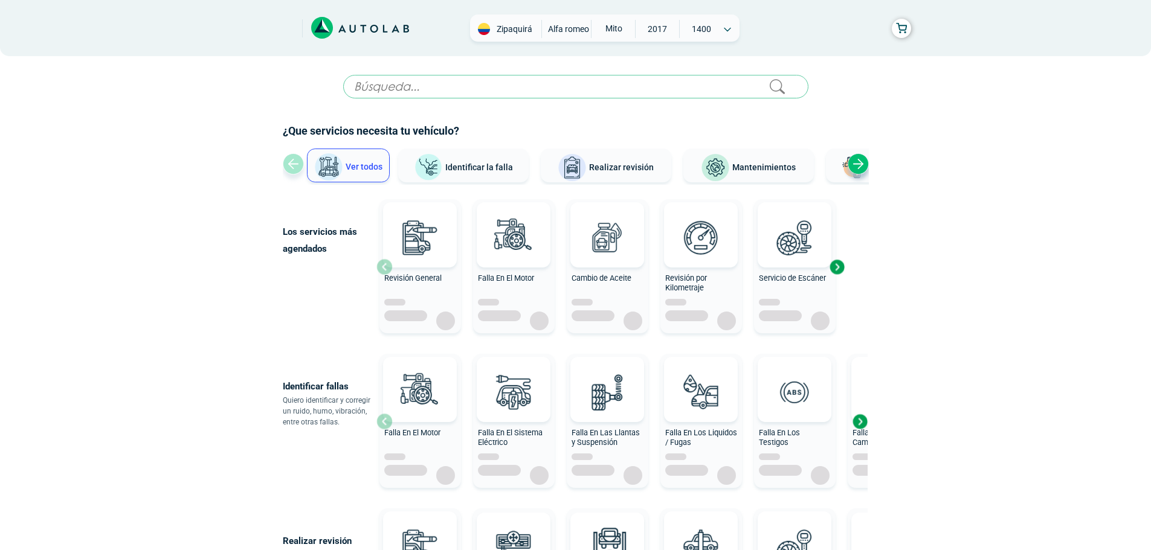
click at [534, 31] on span "Zipaquirá" at bounding box center [514, 29] width 43 height 12
click at [502, 27] on span "Zipaquirá" at bounding box center [514, 29] width 43 height 12
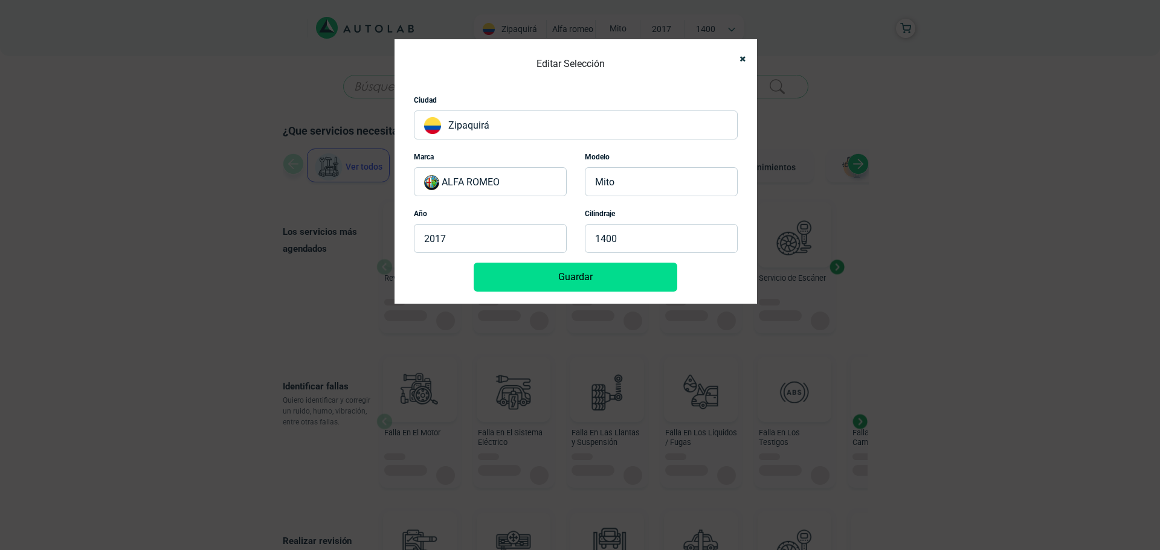
click at [494, 126] on p "Zipaquirá" at bounding box center [576, 125] width 324 height 29
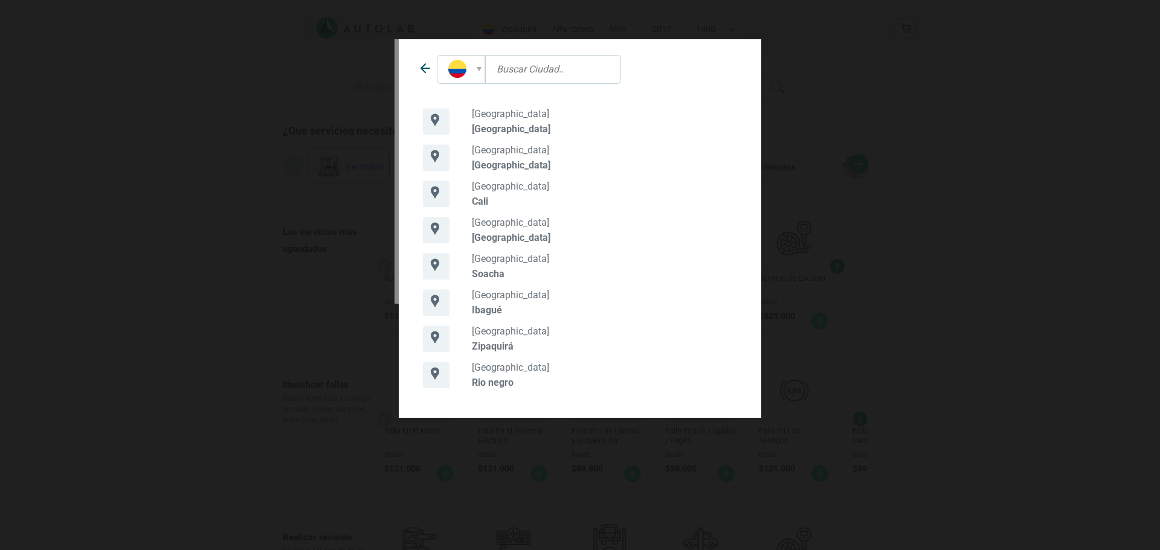
click at [477, 69] on span at bounding box center [479, 69] width 5 height 4
click at [422, 62] on icon at bounding box center [425, 68] width 14 height 14
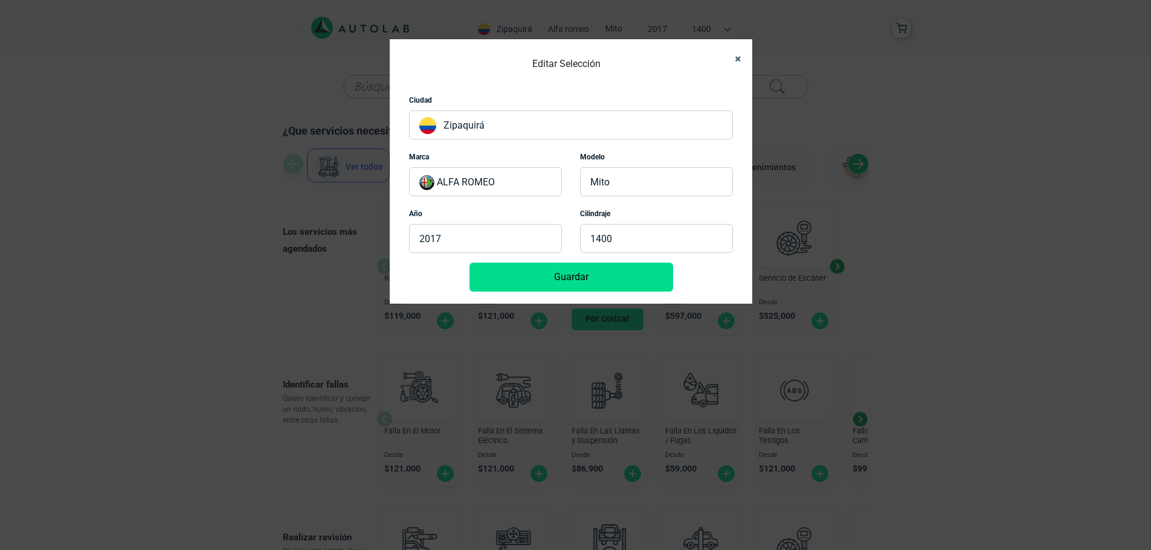
click at [741, 61] on button "Close" at bounding box center [732, 58] width 19 height 27
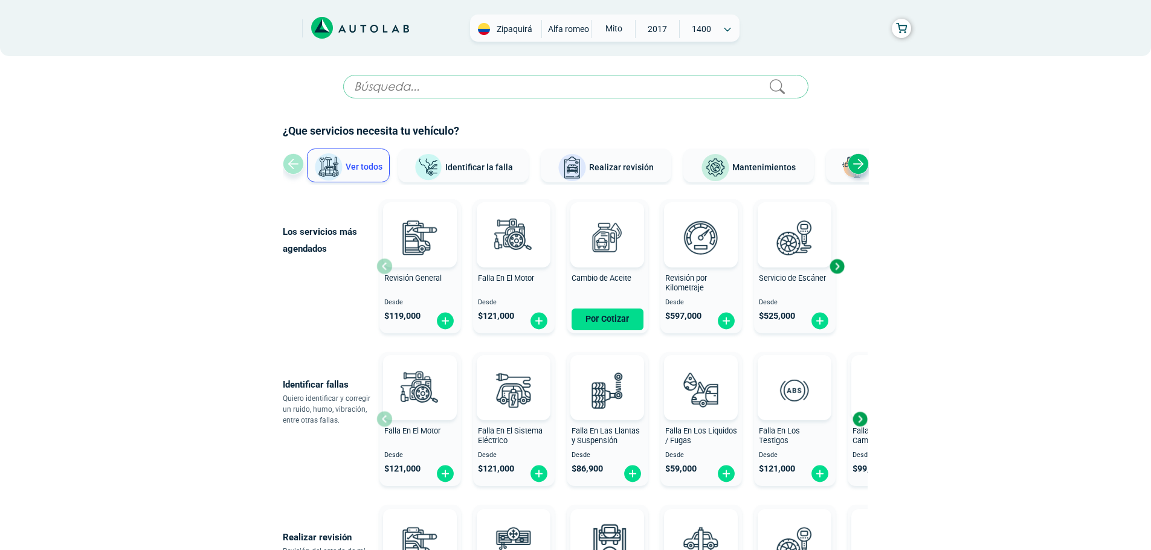
click at [520, 26] on span "Zipaquirá" at bounding box center [514, 29] width 43 height 12
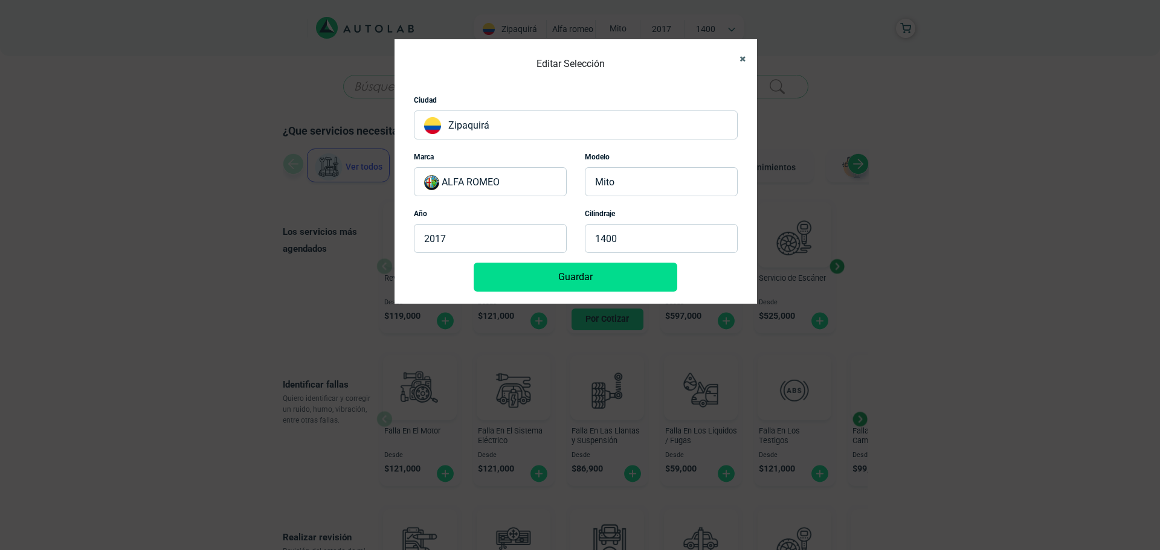
click at [736, 59] on button "Close" at bounding box center [737, 58] width 19 height 27
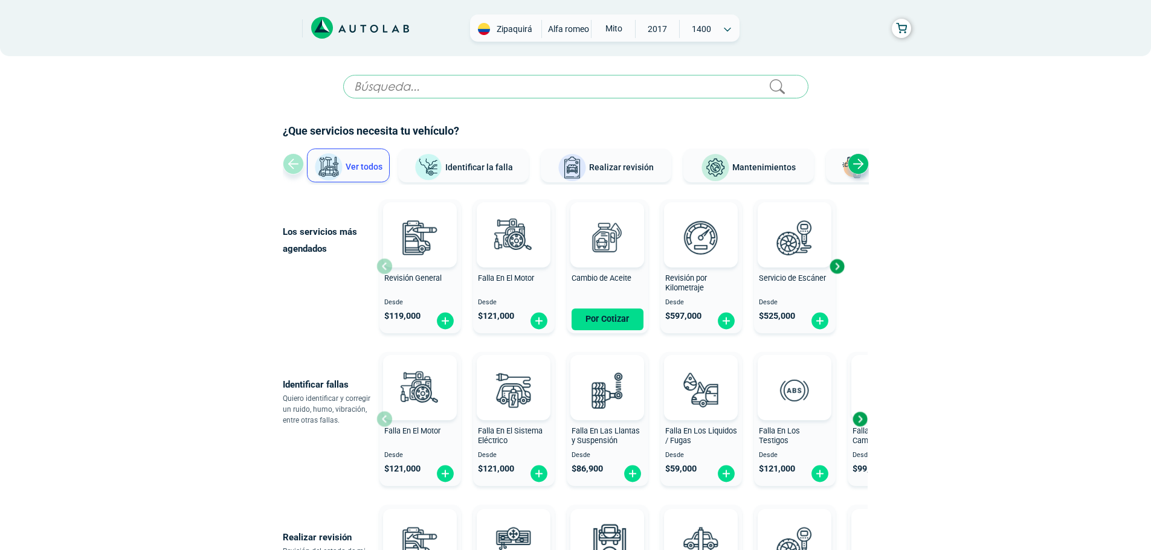
click at [514, 30] on span "Zipaquirá" at bounding box center [514, 29] width 43 height 12
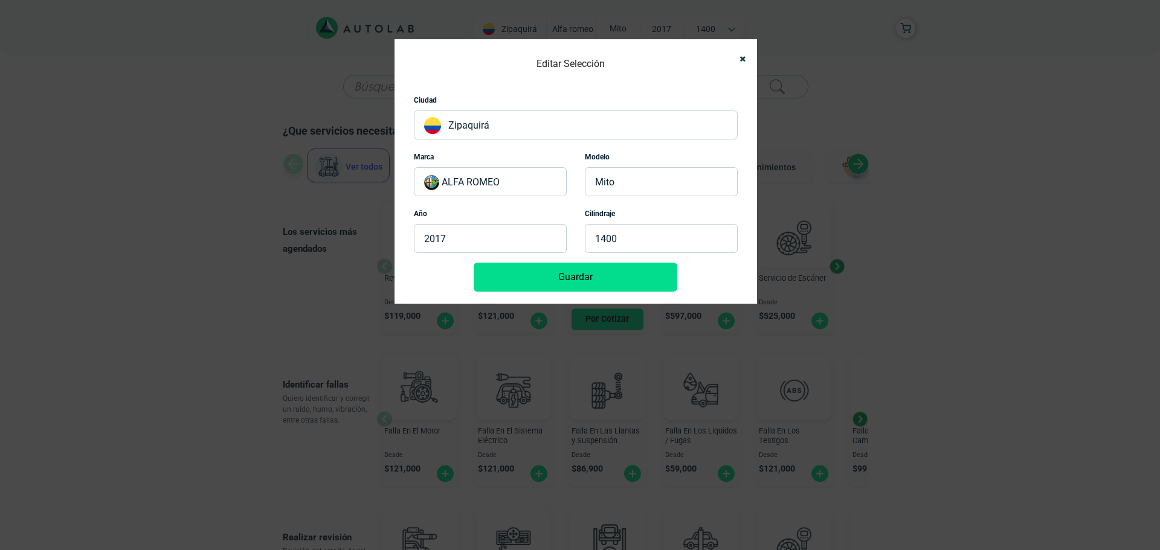
click at [486, 127] on p "Zipaquirá" at bounding box center [576, 125] width 324 height 29
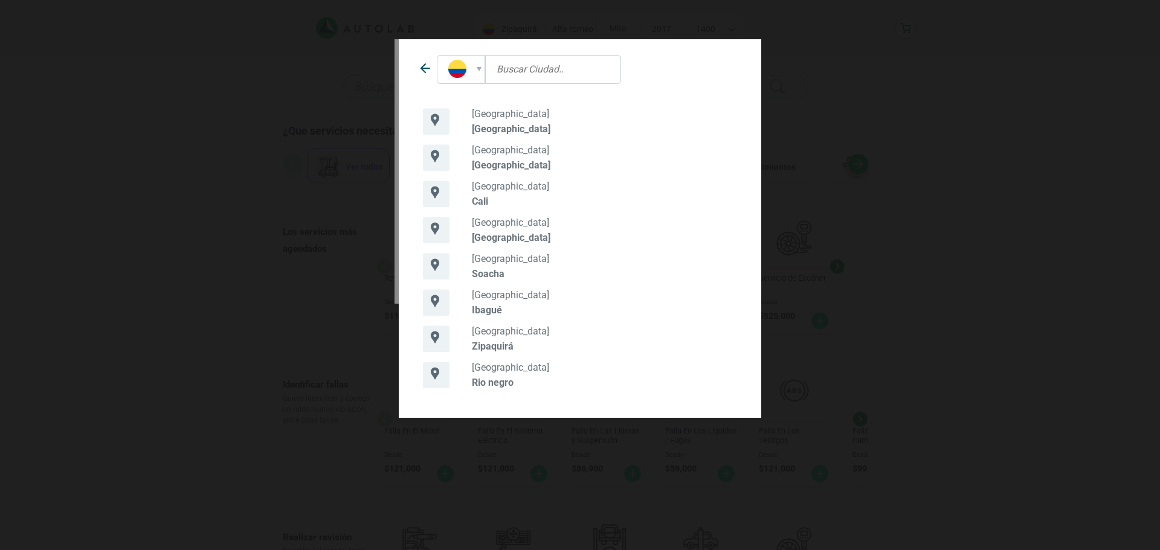
click at [483, 200] on p "Cali" at bounding box center [604, 201] width 265 height 11
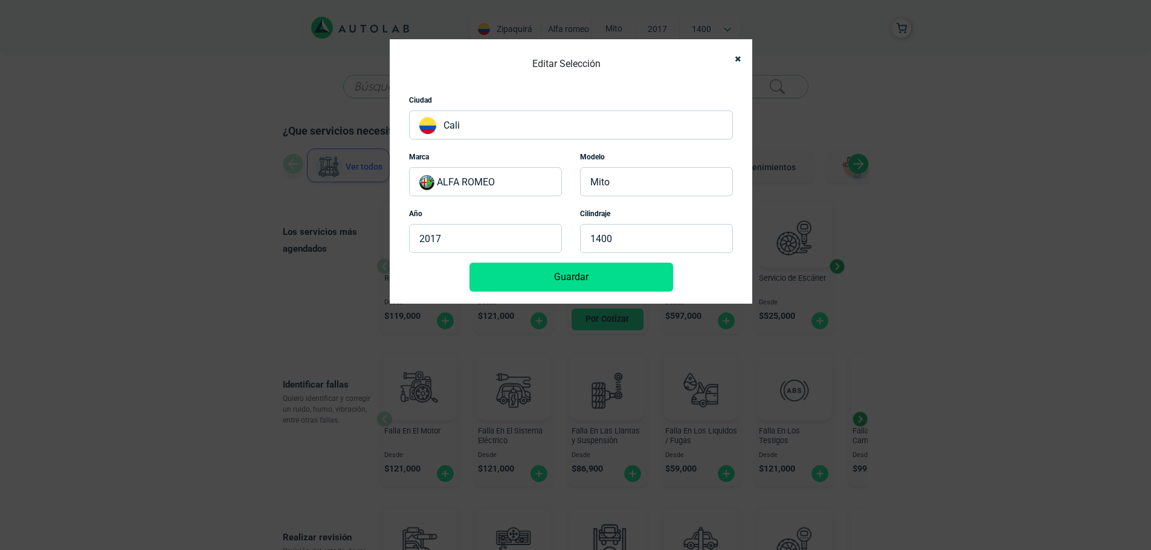
click at [553, 280] on button "Guardar" at bounding box center [571, 277] width 204 height 29
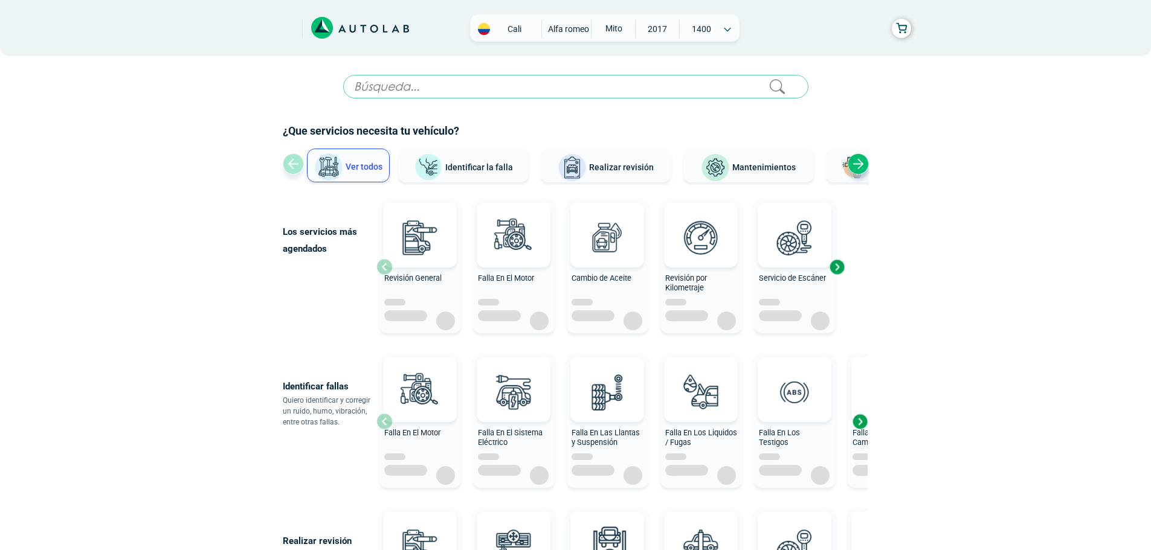
click at [511, 33] on span "Cali" at bounding box center [514, 29] width 43 height 12
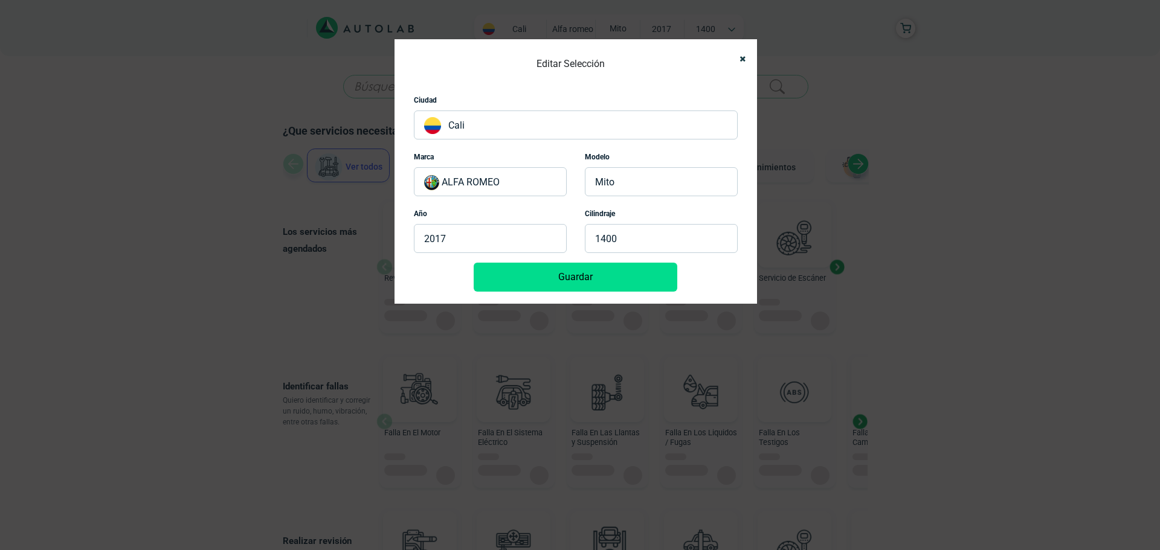
click at [510, 127] on p "Cali" at bounding box center [576, 125] width 324 height 29
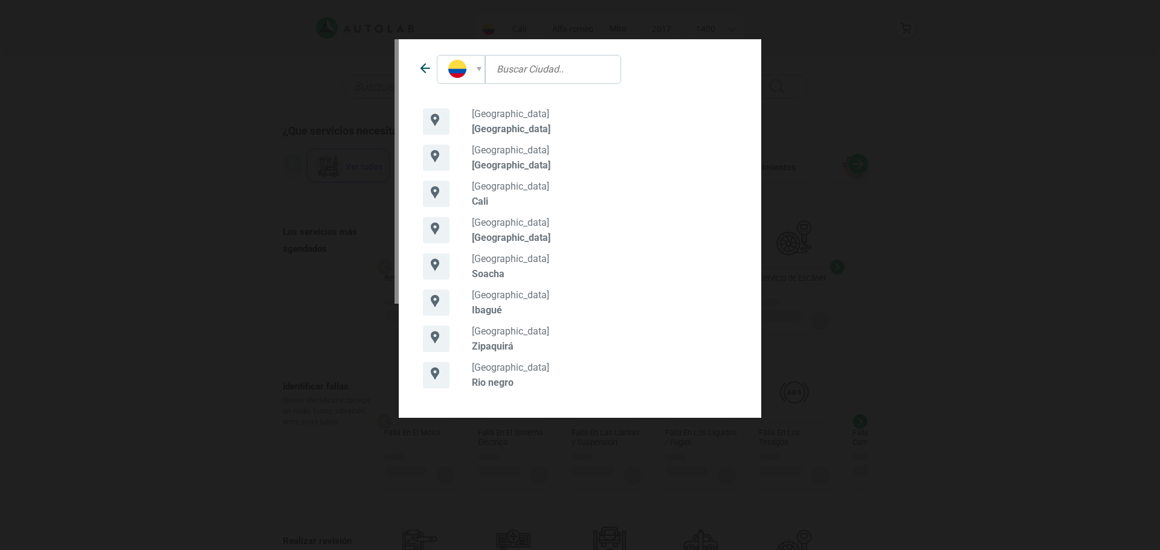
click at [540, 71] on input "text" at bounding box center [553, 69] width 136 height 29
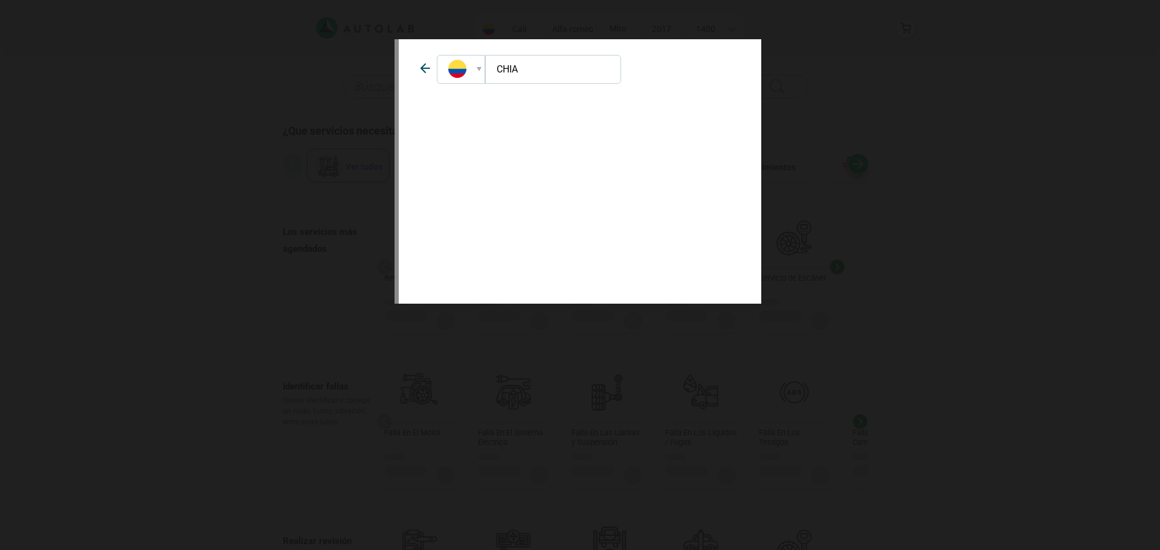
type input "CHIA"
click at [425, 60] on span at bounding box center [425, 64] width 14 height 11
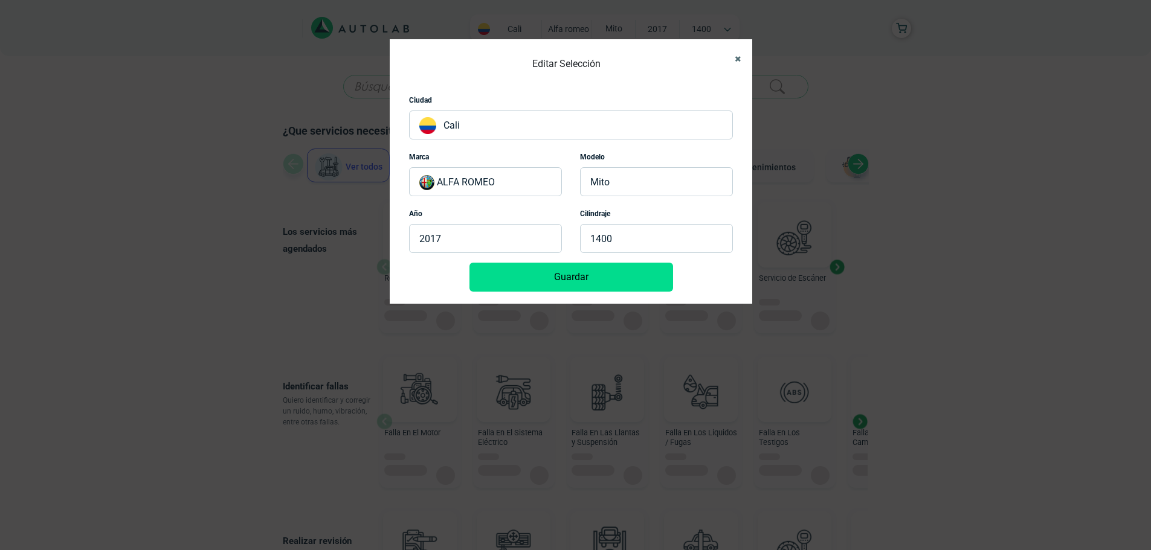
click at [740, 58] on icon "Close" at bounding box center [737, 59] width 6 height 8
